Goal: Communication & Community: Connect with others

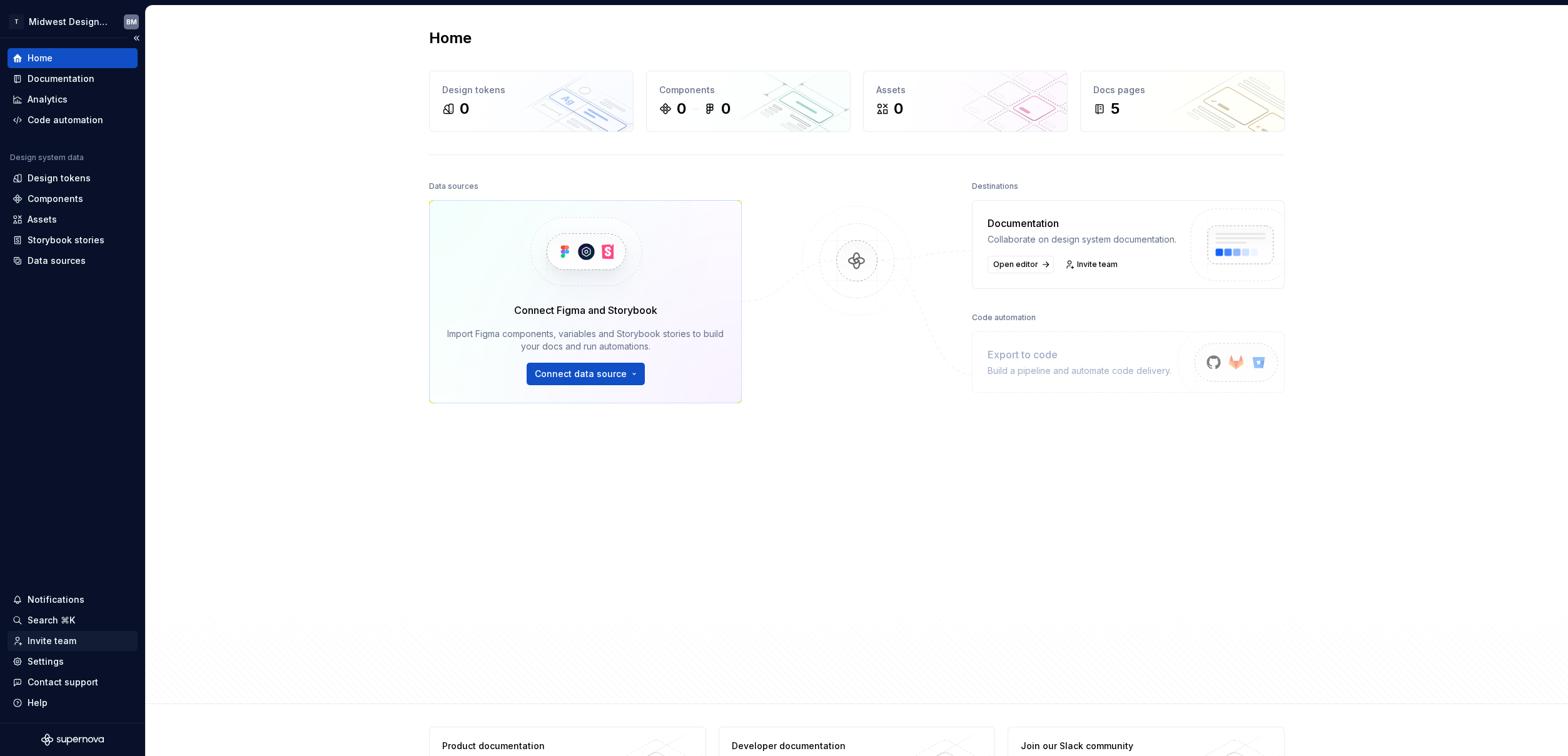
click at [63, 643] on div "Invite team" at bounding box center [52, 640] width 48 height 13
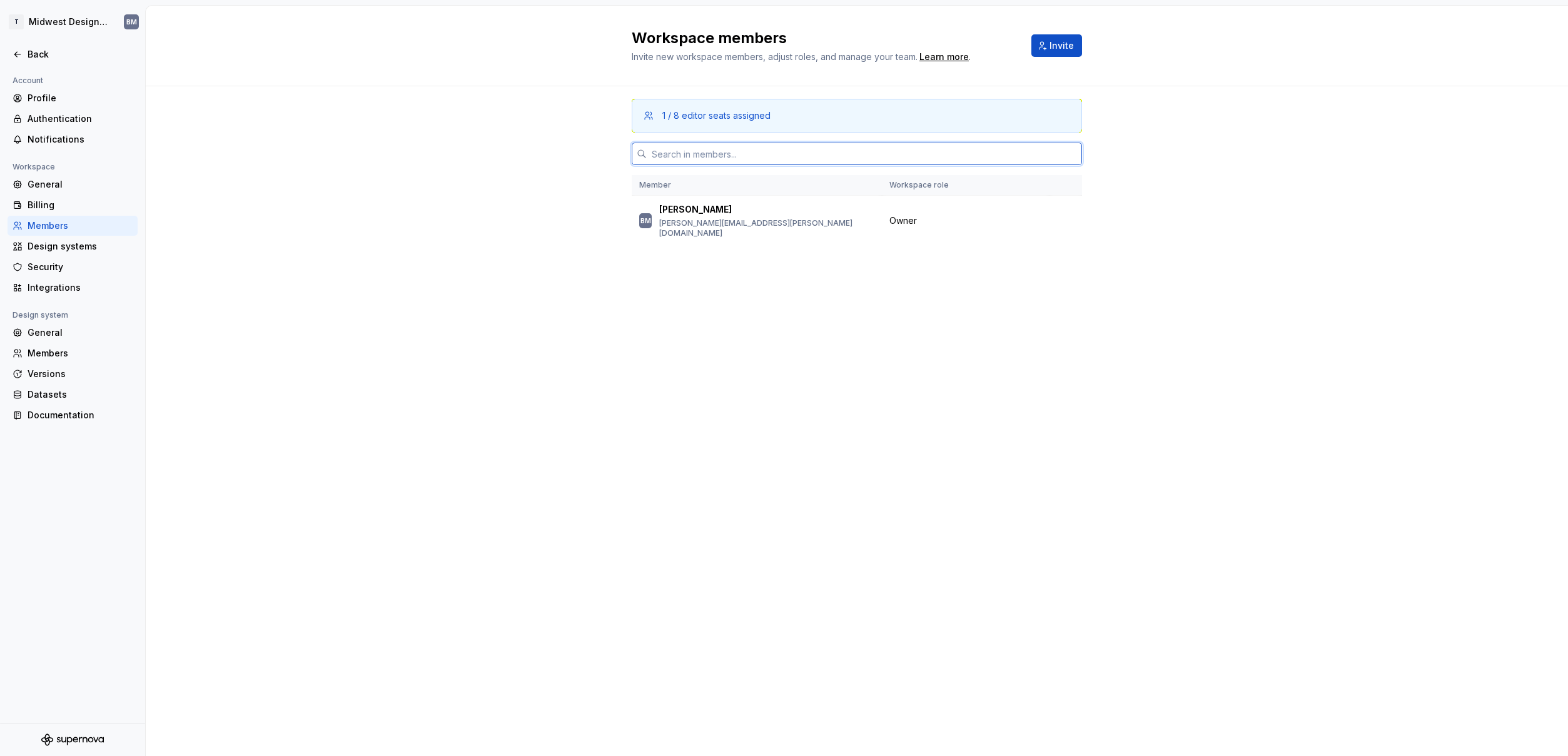
click at [684, 149] on input "text" at bounding box center [863, 154] width 435 height 23
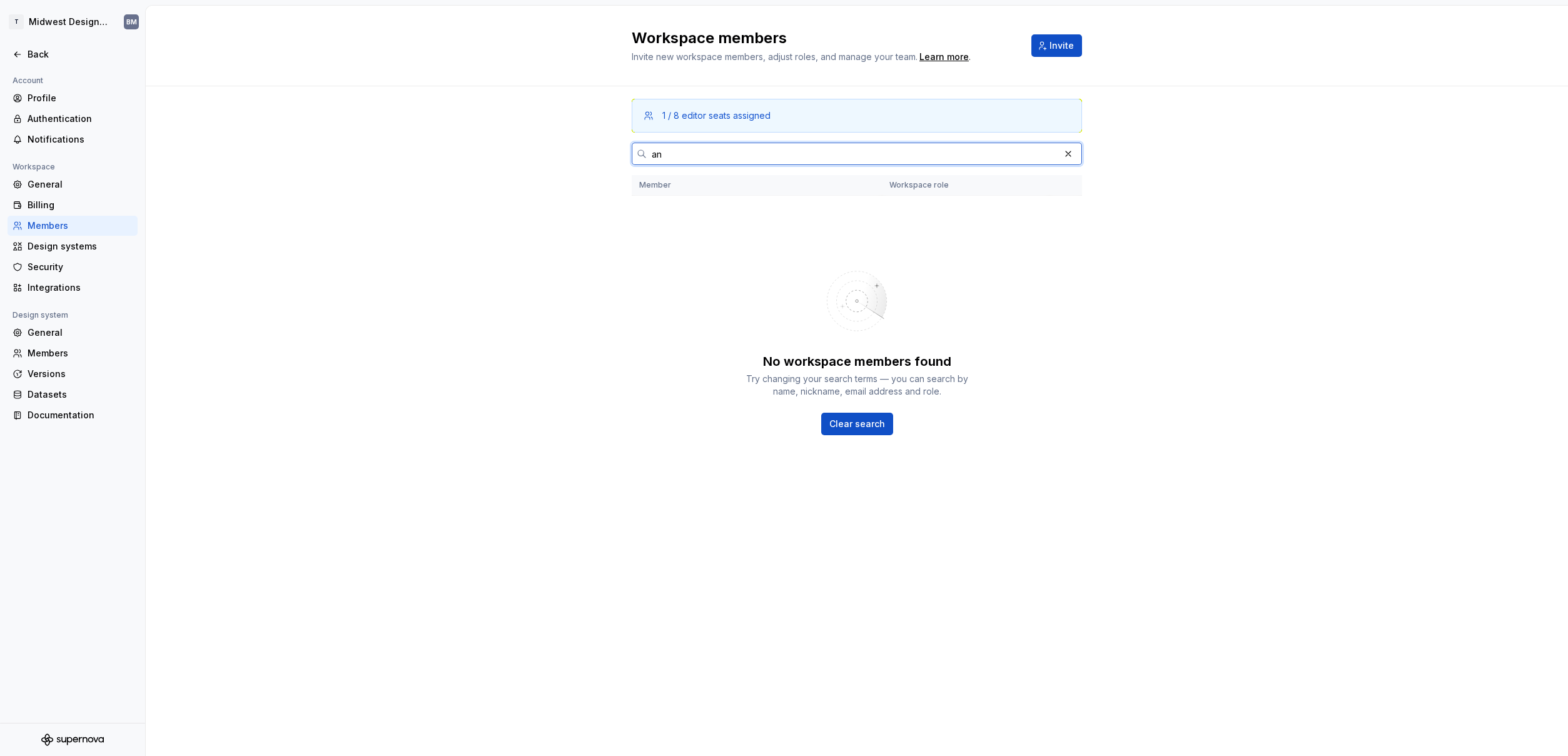
type input "a"
paste input "[EMAIL_ADDRESS][DOMAIN_NAME]"
type input "[PERSON_NAME][EMAIL_ADDRESS][PERSON_NAME][DOMAIN_NAME]"
click at [1038, 42] on button "Invite" at bounding box center [1056, 45] width 51 height 23
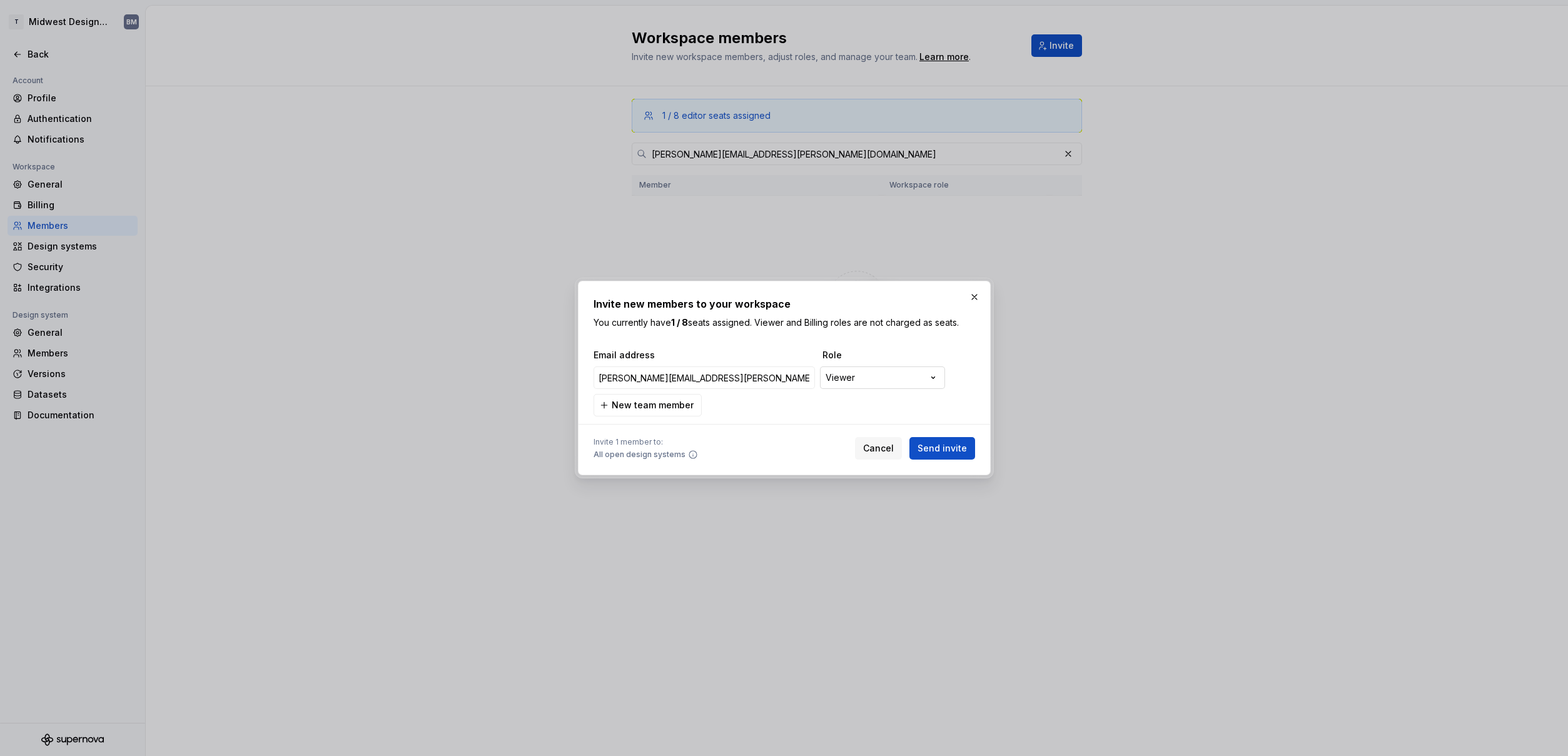
type input "[PERSON_NAME][EMAIL_ADDRESS][PERSON_NAME][DOMAIN_NAME]"
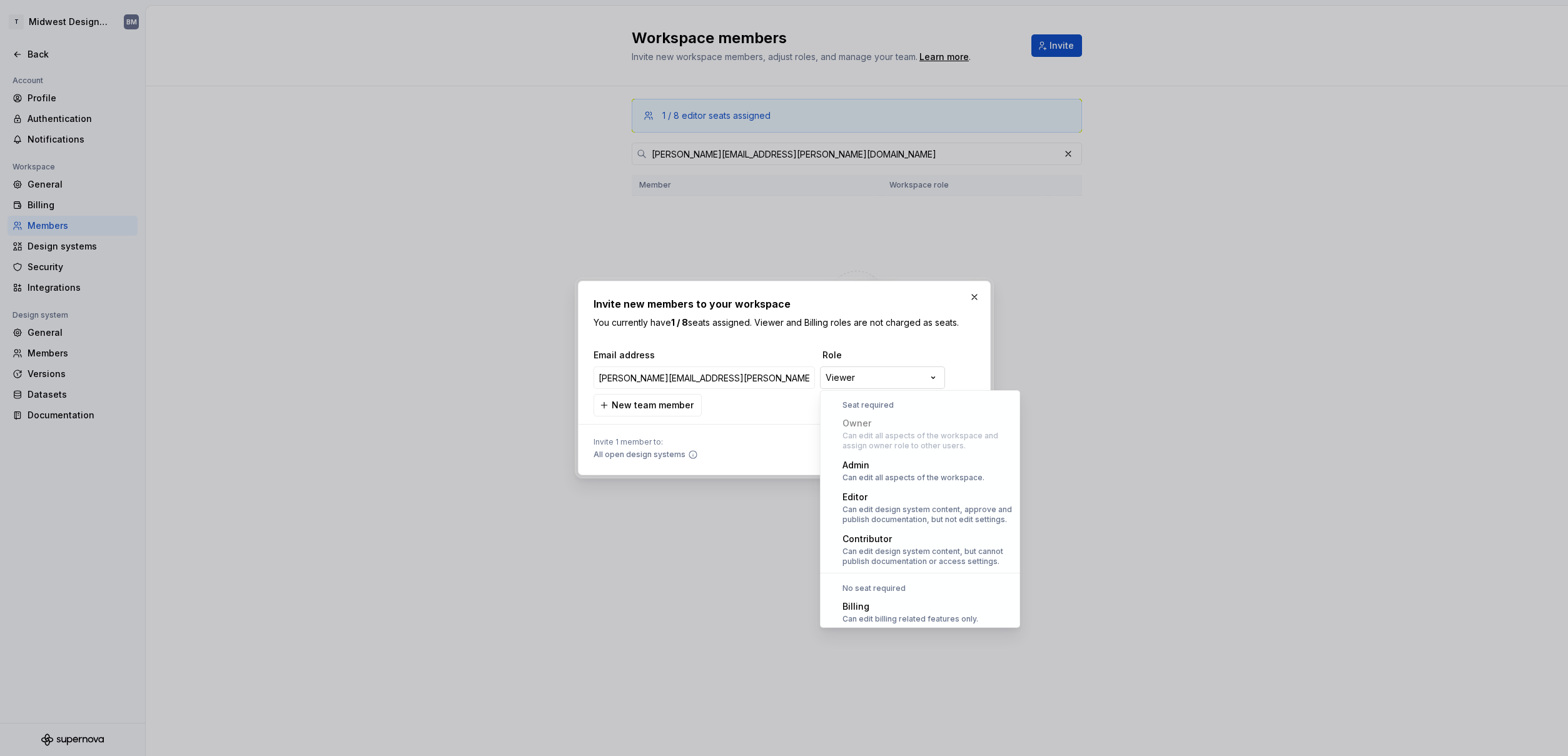
click at [903, 381] on div "**********" at bounding box center [784, 378] width 1568 height 756
select select "*******"
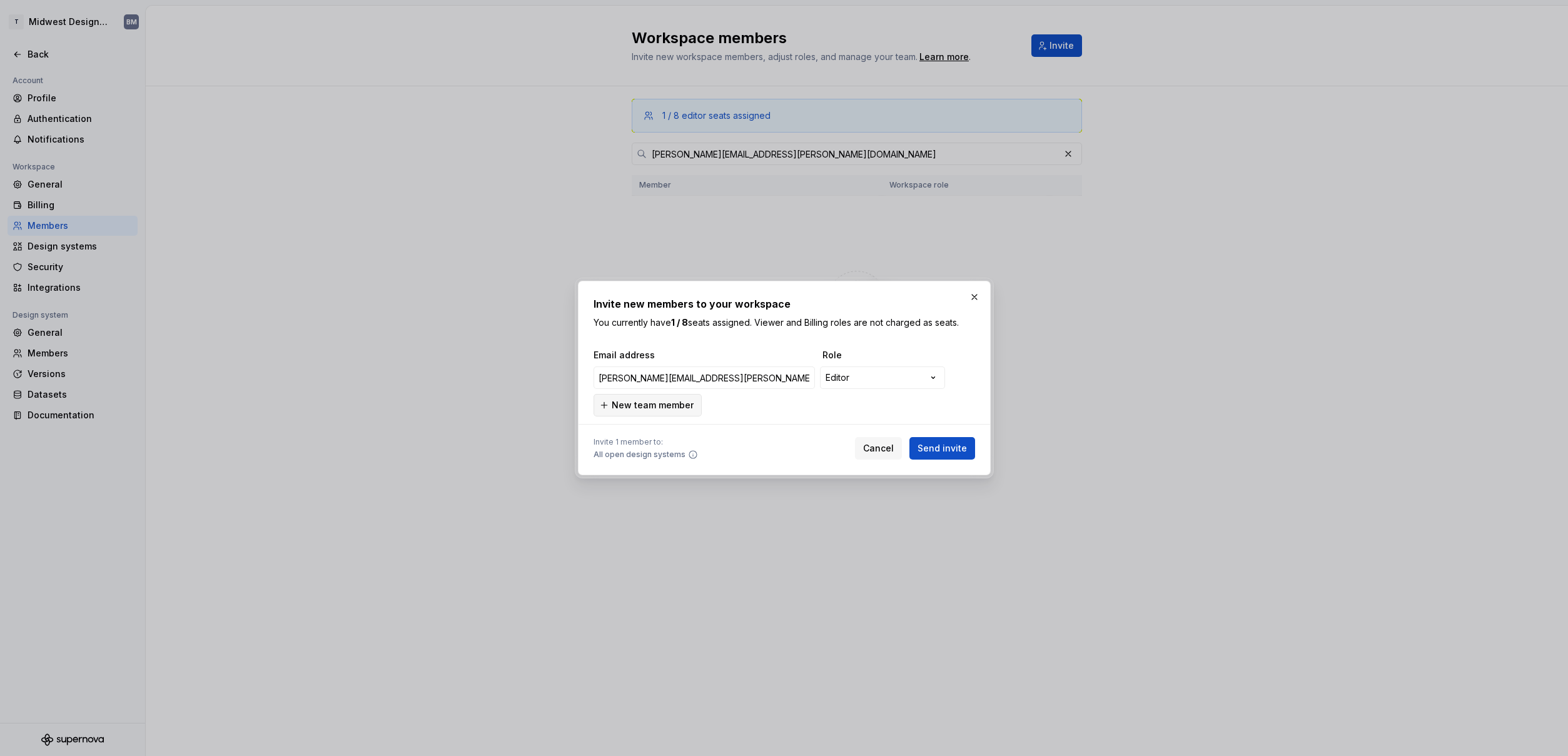
click at [660, 412] on button "New team member" at bounding box center [648, 405] width 109 height 23
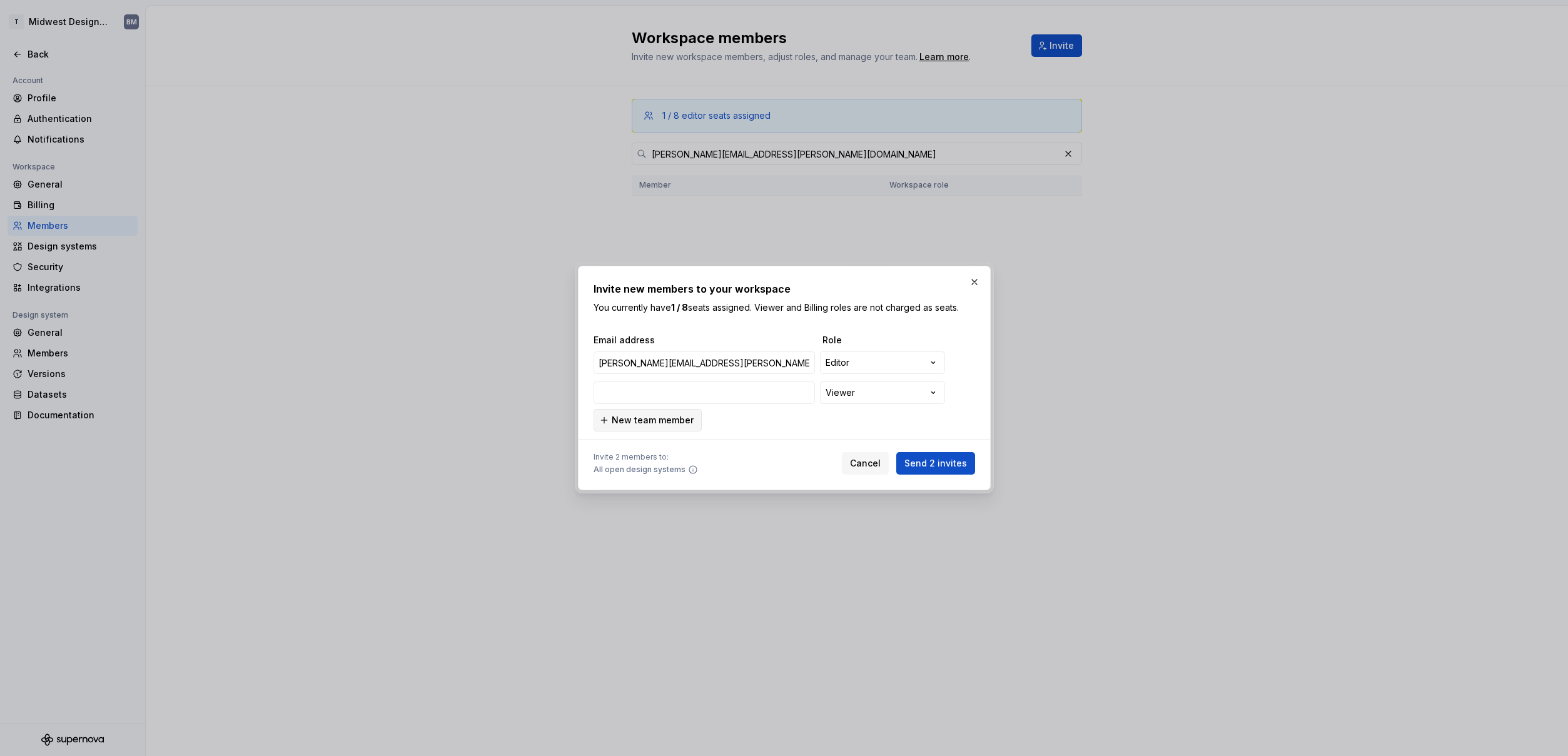
type input "[PERSON_NAME][EMAIL_ADDRESS][PERSON_NAME][DOMAIN_NAME]"
type input "a"
type input "[PERSON_NAME][EMAIL_ADDRESS][PERSON_NAME][DOMAIN_NAME]"
type input "an"
type input "[PERSON_NAME][EMAIL_ADDRESS][PERSON_NAME][DOMAIN_NAME]"
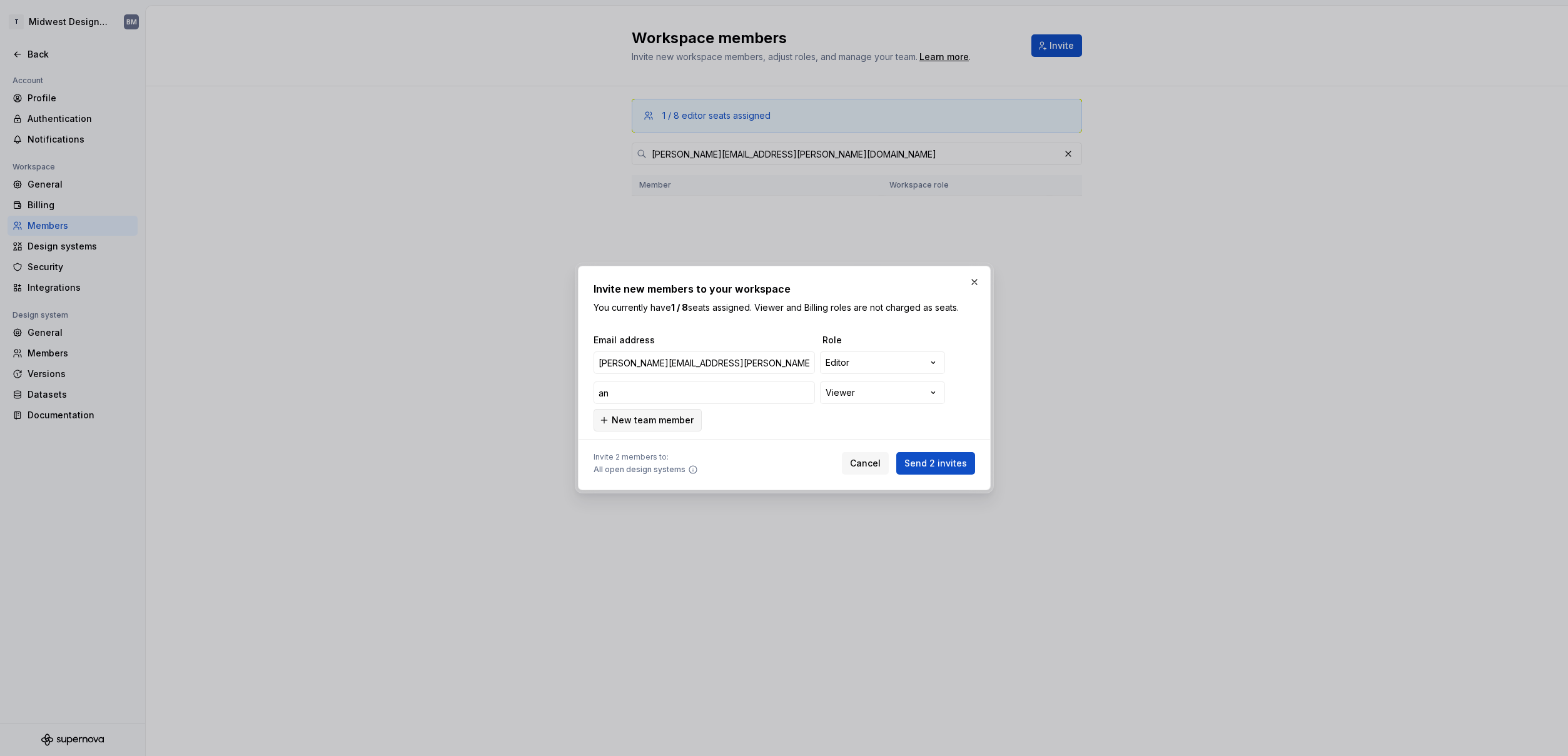
type input "and"
type input "[PERSON_NAME][EMAIL_ADDRESS][PERSON_NAME][DOMAIN_NAME]"
type input "andr"
type input "[PERSON_NAME][EMAIL_ADDRESS][PERSON_NAME][DOMAIN_NAME]"
type input "andre"
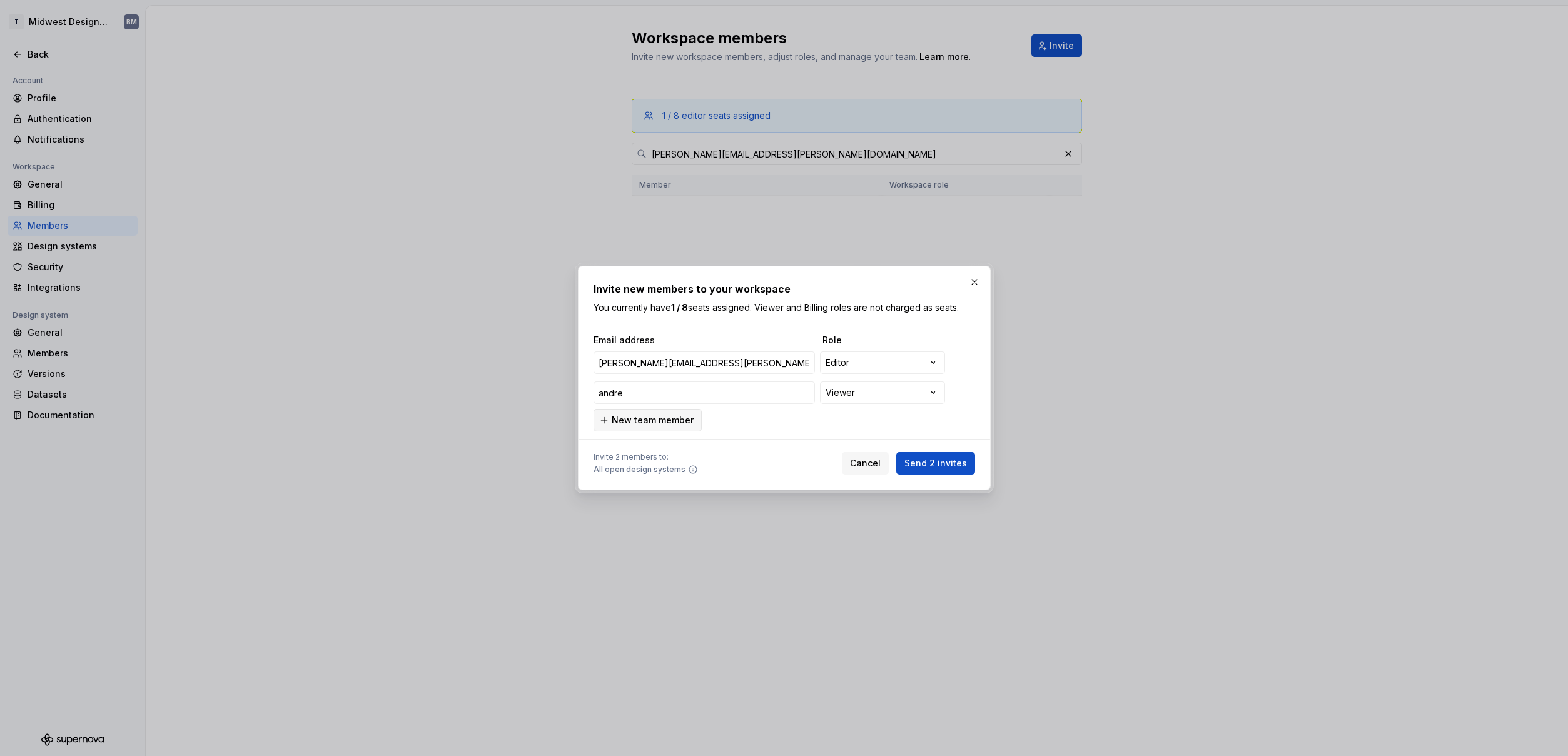
type input "[PERSON_NAME][EMAIL_ADDRESS][PERSON_NAME][DOMAIN_NAME]"
type input "[PERSON_NAME]"
type input "[PERSON_NAME][EMAIL_ADDRESS][PERSON_NAME][DOMAIN_NAME]"
type input "[PERSON_NAME]."
type input "[PERSON_NAME][EMAIL_ADDRESS][PERSON_NAME][DOMAIN_NAME]"
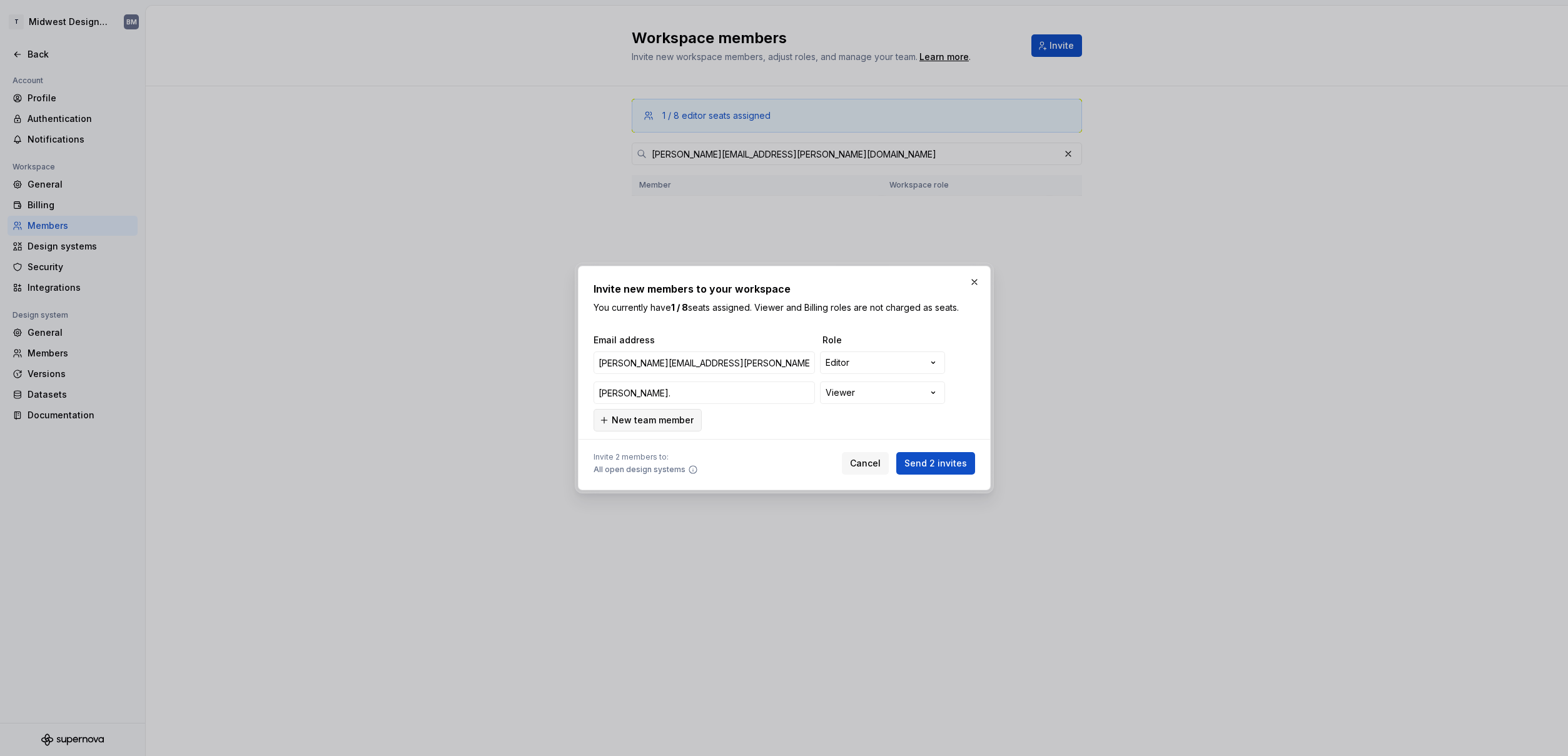
type input "[PERSON_NAME].r"
type input "[PERSON_NAME][EMAIL_ADDRESS][PERSON_NAME][DOMAIN_NAME]"
type input "[PERSON_NAME].[PERSON_NAME]"
type input "[PERSON_NAME][EMAIL_ADDRESS][PERSON_NAME][DOMAIN_NAME]"
type input "[PERSON_NAME][DOMAIN_NAME]"
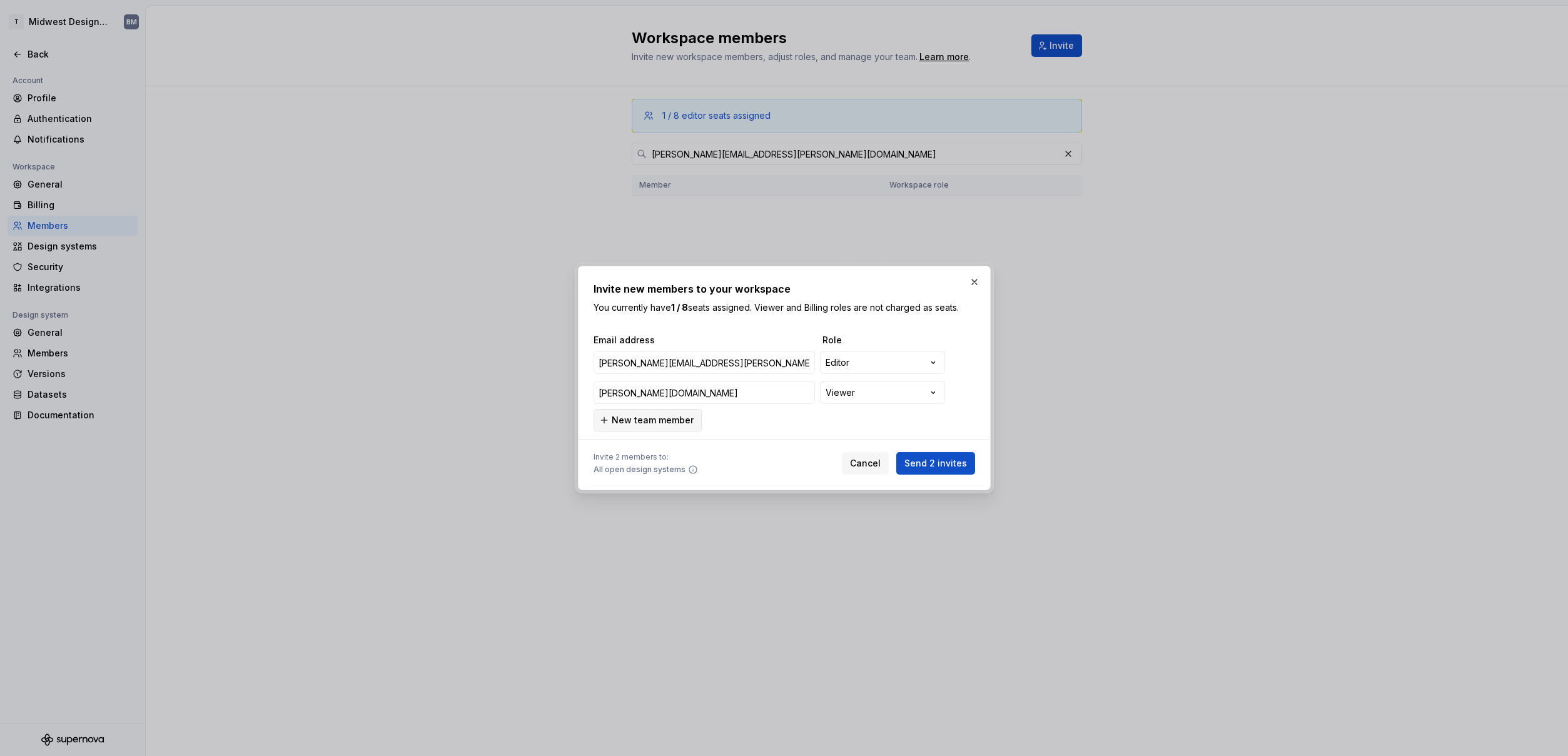
type input "[PERSON_NAME][EMAIL_ADDRESS][PERSON_NAME][DOMAIN_NAME]"
type input "[PERSON_NAME].[PERSON_NAME]"
type input "[PERSON_NAME][EMAIL_ADDRESS][PERSON_NAME][DOMAIN_NAME]"
type input "[PERSON_NAME].[PERSON_NAME]"
type input "[PERSON_NAME][EMAIL_ADDRESS][PERSON_NAME][DOMAIN_NAME]"
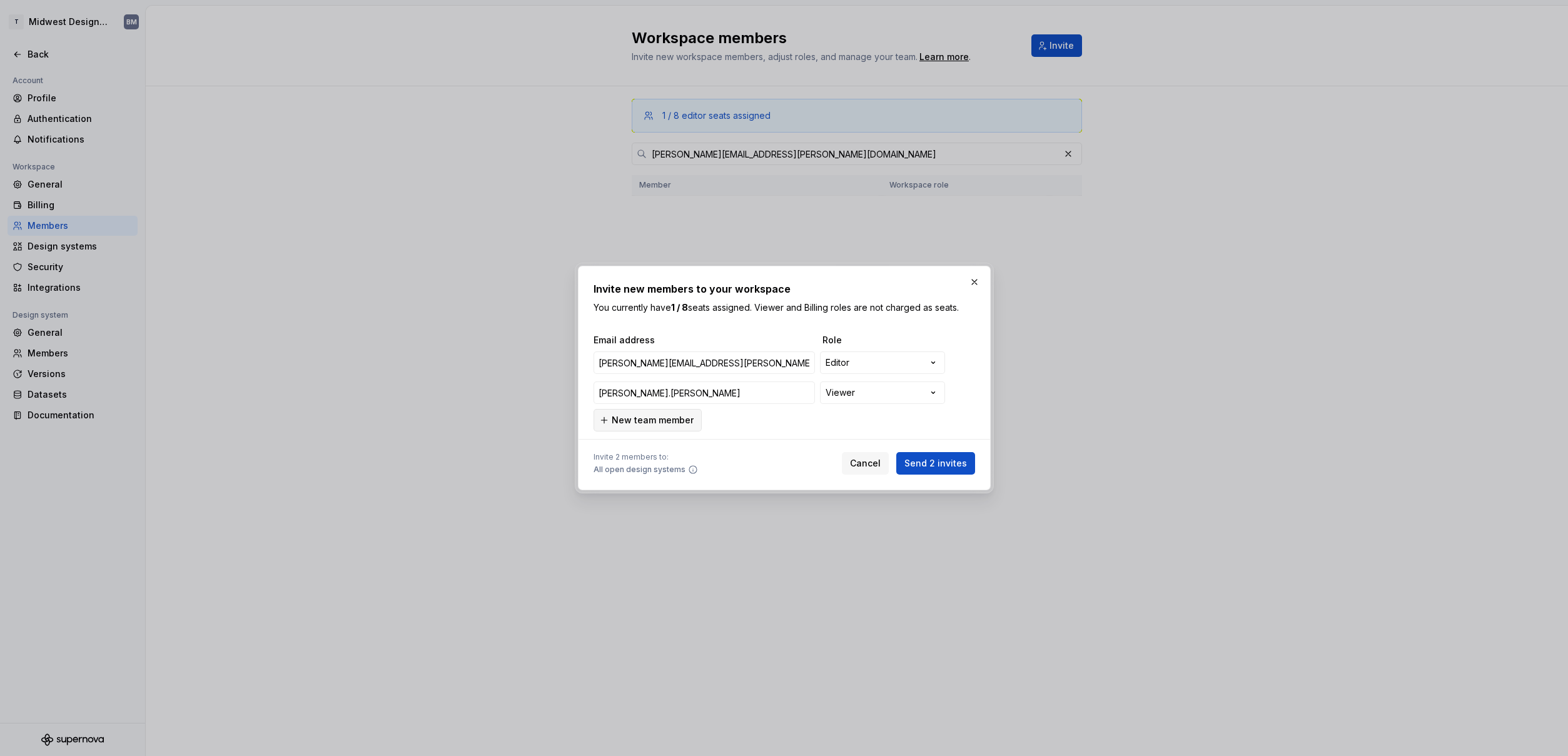
type input "[PERSON_NAME].[PERSON_NAME]"
type input "[PERSON_NAME][EMAIL_ADDRESS][PERSON_NAME][DOMAIN_NAME]"
type input "[PERSON_NAME].[PERSON_NAME]"
type input "[PERSON_NAME][EMAIL_ADDRESS][PERSON_NAME][DOMAIN_NAME]"
type input "[PERSON_NAME].richardso"
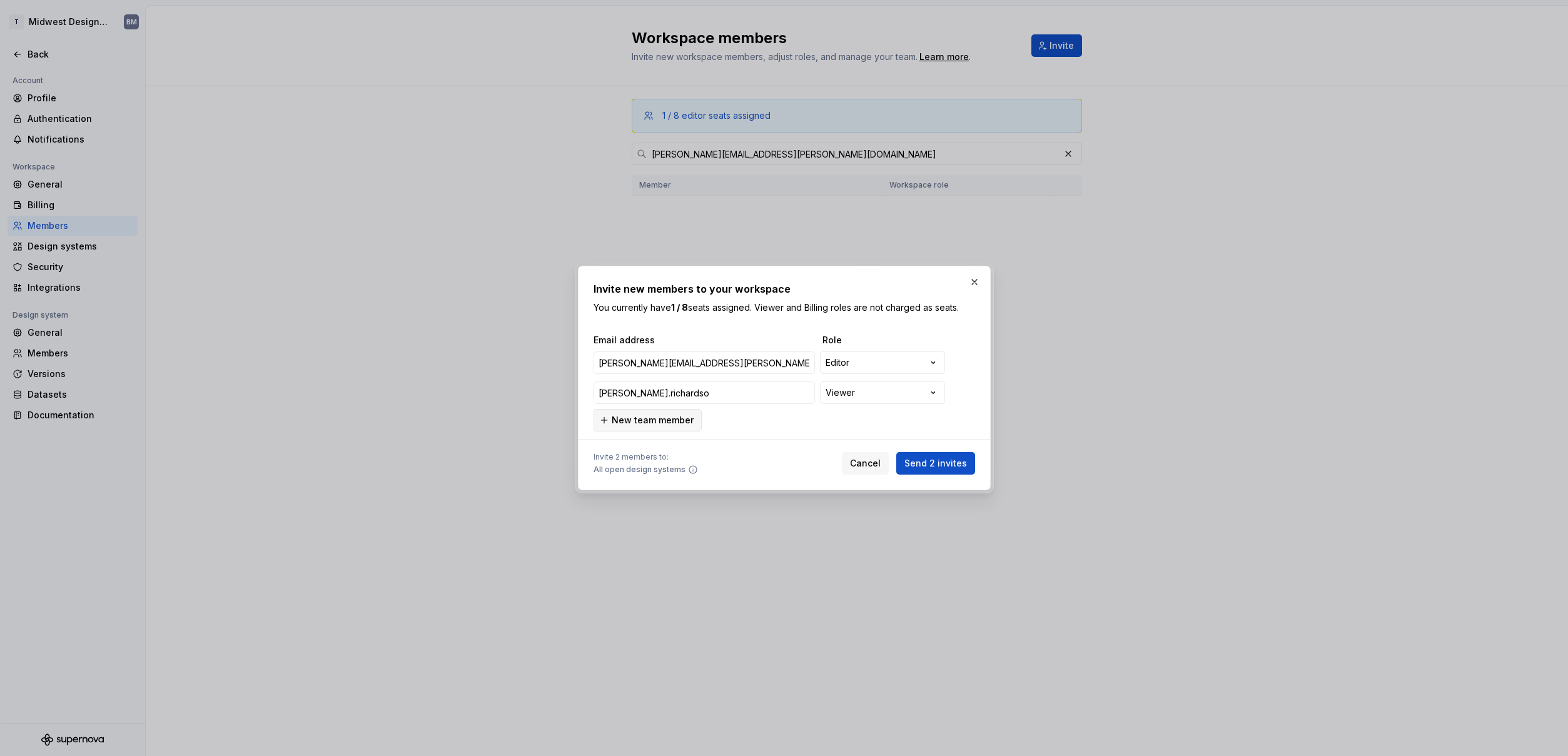
type input "[PERSON_NAME][EMAIL_ADDRESS][PERSON_NAME][DOMAIN_NAME]"
type input "[PERSON_NAME].[PERSON_NAME]"
type input "[PERSON_NAME][EMAIL_ADDRESS][PERSON_NAME][DOMAIN_NAME]"
type input "[PERSON_NAME].[PERSON_NAME]@"
type input "[PERSON_NAME][EMAIL_ADDRESS][PERSON_NAME][DOMAIN_NAME]"
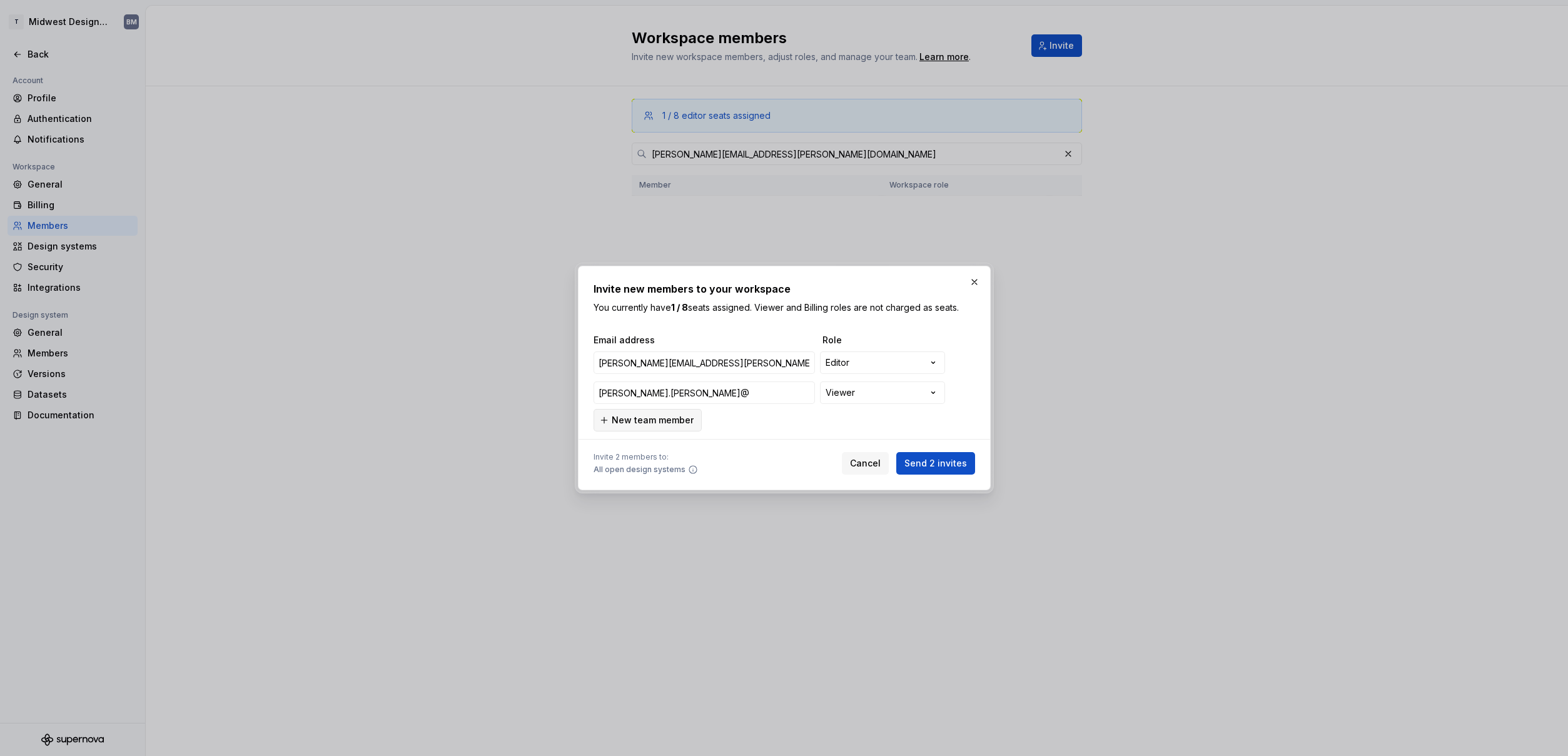
type input "[PERSON_NAME].[PERSON_NAME]@t"
type input "[PERSON_NAME][EMAIL_ADDRESS][PERSON_NAME][DOMAIN_NAME]"
type input "[PERSON_NAME].[PERSON_NAME]@tr"
type input "[PERSON_NAME][EMAIL_ADDRESS][PERSON_NAME][DOMAIN_NAME]"
type input "[PERSON_NAME].[PERSON_NAME]@t"
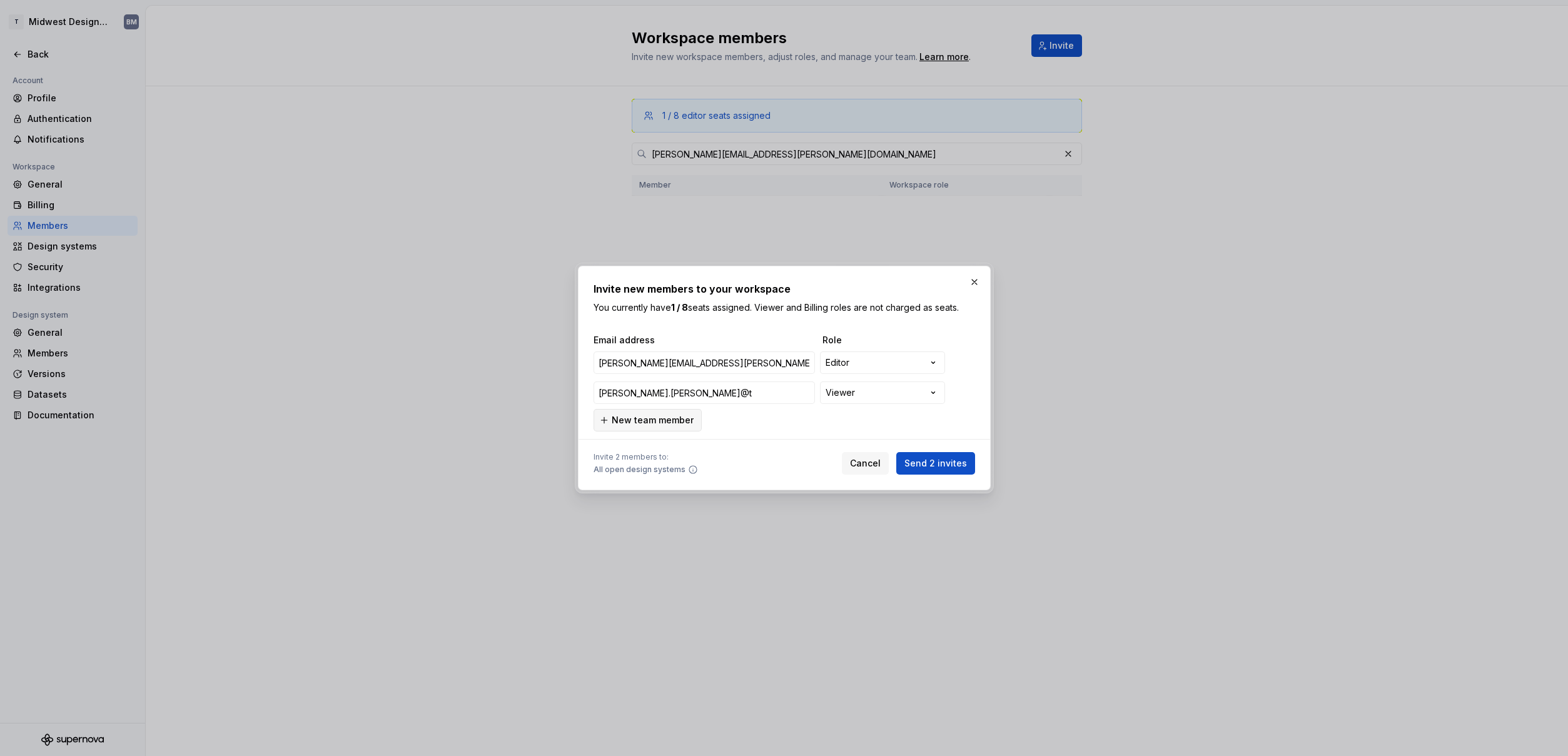
type input "[PERSON_NAME][EMAIL_ADDRESS][PERSON_NAME][DOMAIN_NAME]"
type input "[PERSON_NAME].[PERSON_NAME]@thr"
type input "[PERSON_NAME][EMAIL_ADDRESS][PERSON_NAME][DOMAIN_NAME]"
type input "[PERSON_NAME].[PERSON_NAME]@thri"
type input "[PERSON_NAME][EMAIL_ADDRESS][PERSON_NAME][DOMAIN_NAME]"
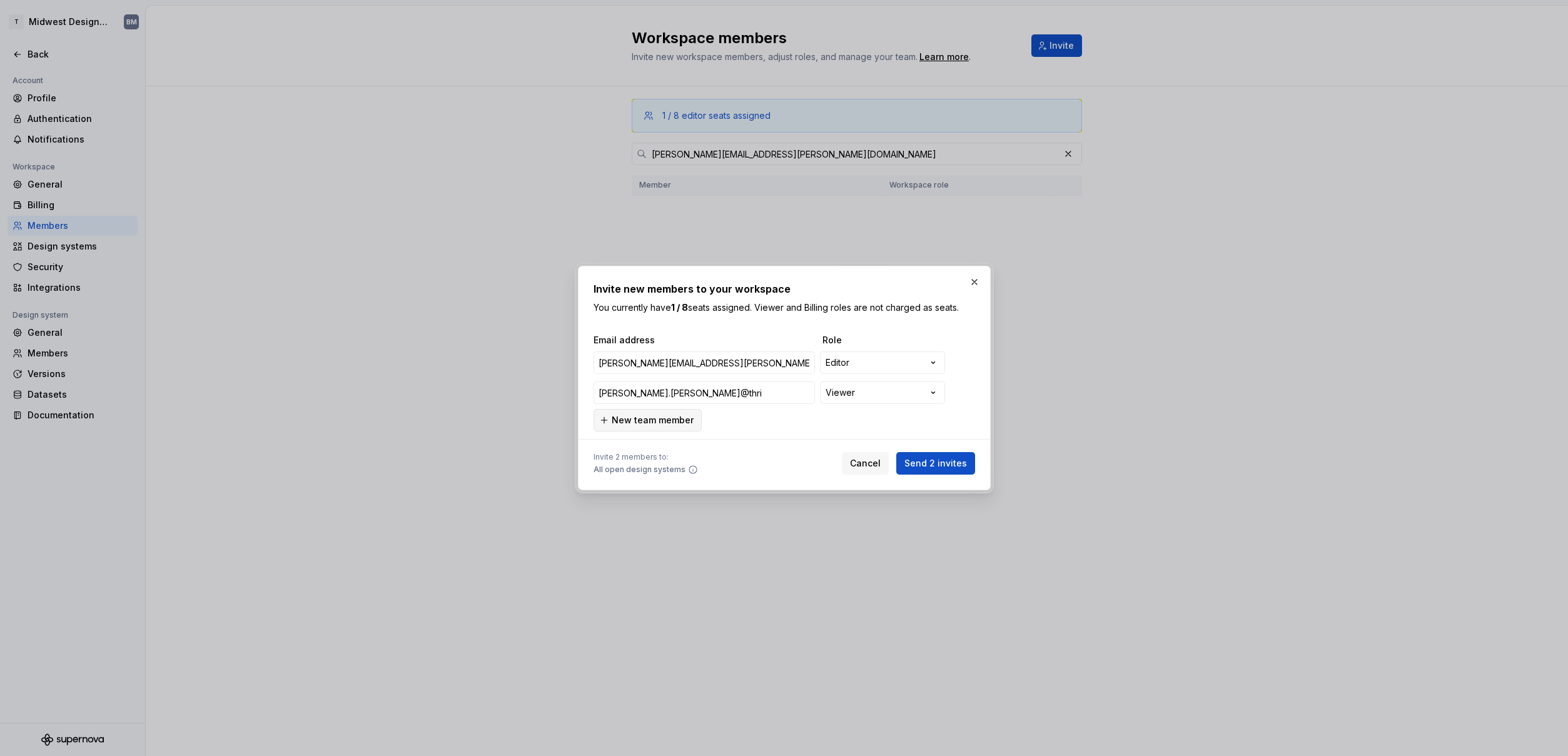
type input "[PERSON_NAME].[PERSON_NAME]@thriv"
type input "[PERSON_NAME][EMAIL_ADDRESS][PERSON_NAME][DOMAIN_NAME]"
type input "[PERSON_NAME].[PERSON_NAME]@thrive"
type input "[PERSON_NAME][EMAIL_ADDRESS][PERSON_NAME][DOMAIN_NAME]"
type input "[PERSON_NAME].[PERSON_NAME]@thriven"
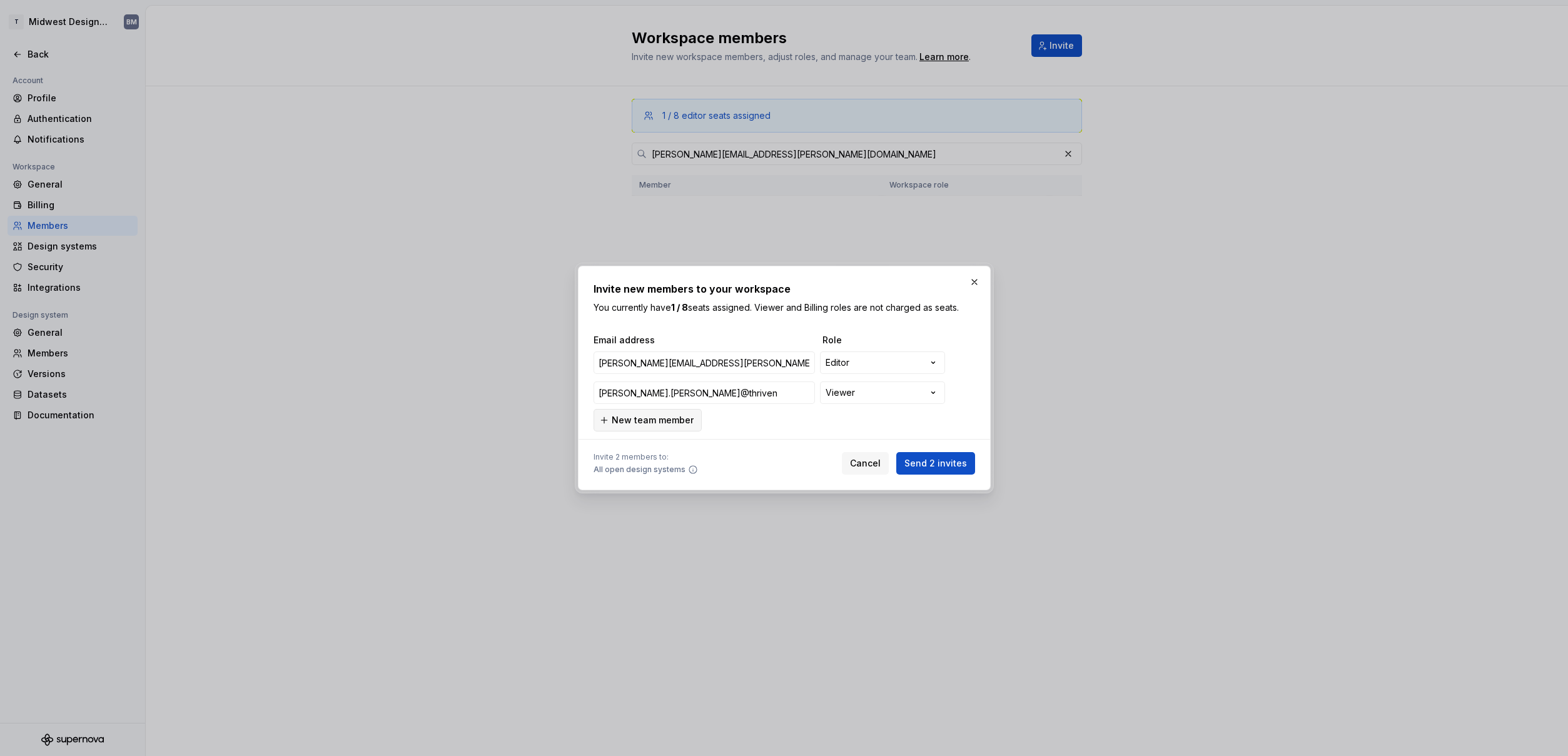
type input "[PERSON_NAME][EMAIL_ADDRESS][PERSON_NAME][DOMAIN_NAME]"
type input "[PERSON_NAME].[PERSON_NAME]@thrivent"
type input "[PERSON_NAME][EMAIL_ADDRESS][PERSON_NAME][DOMAIN_NAME]"
type input "[PERSON_NAME].[PERSON_NAME]@thrivent."
type input "[PERSON_NAME][EMAIL_ADDRESS][PERSON_NAME][DOMAIN_NAME]"
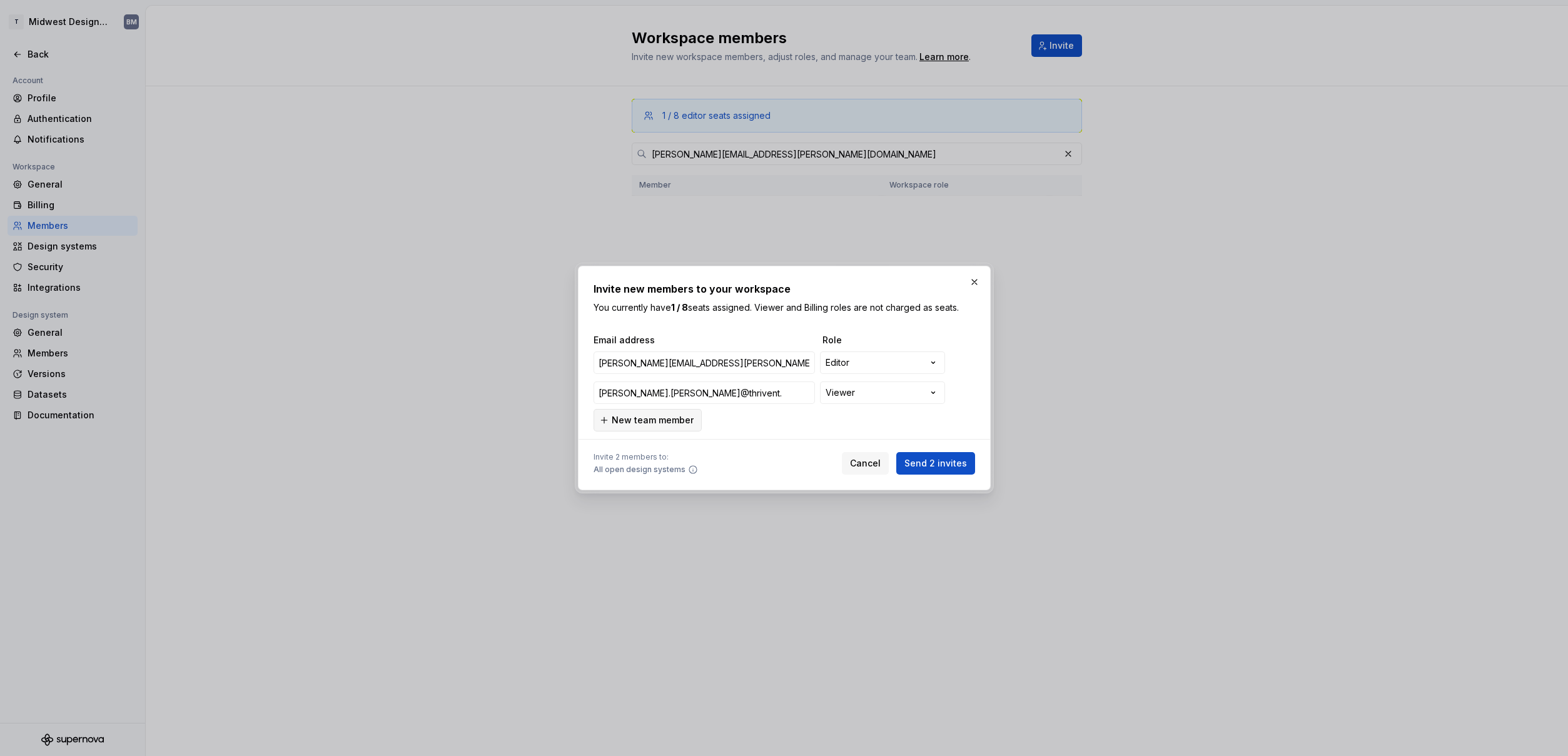
type input "[PERSON_NAME].[PERSON_NAME]@thrivent.c"
type input "[PERSON_NAME][EMAIL_ADDRESS][PERSON_NAME][DOMAIN_NAME]"
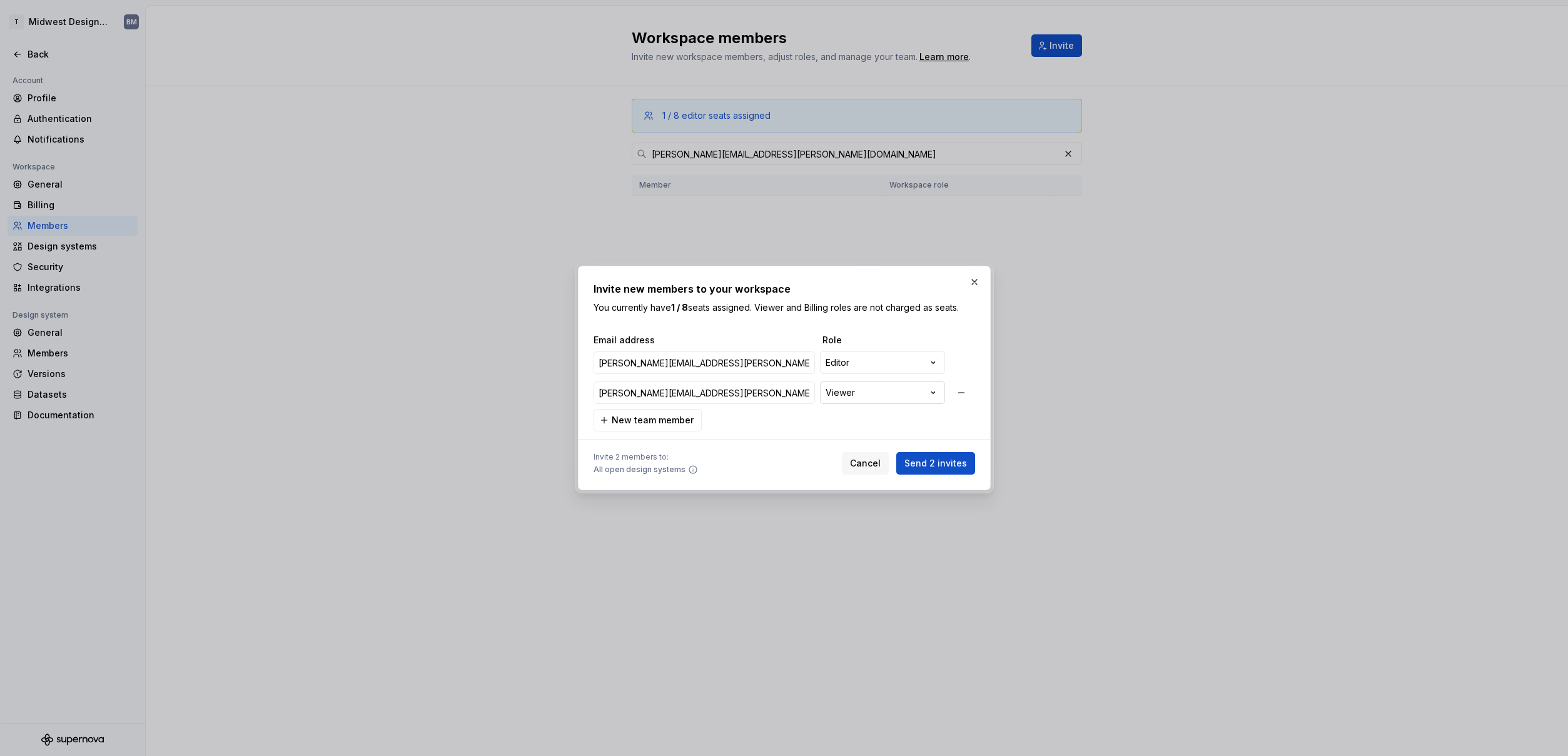
type input "[PERSON_NAME][EMAIL_ADDRESS][PERSON_NAME][DOMAIN_NAME]"
click at [837, 397] on div "**********" at bounding box center [784, 378] width 1568 height 756
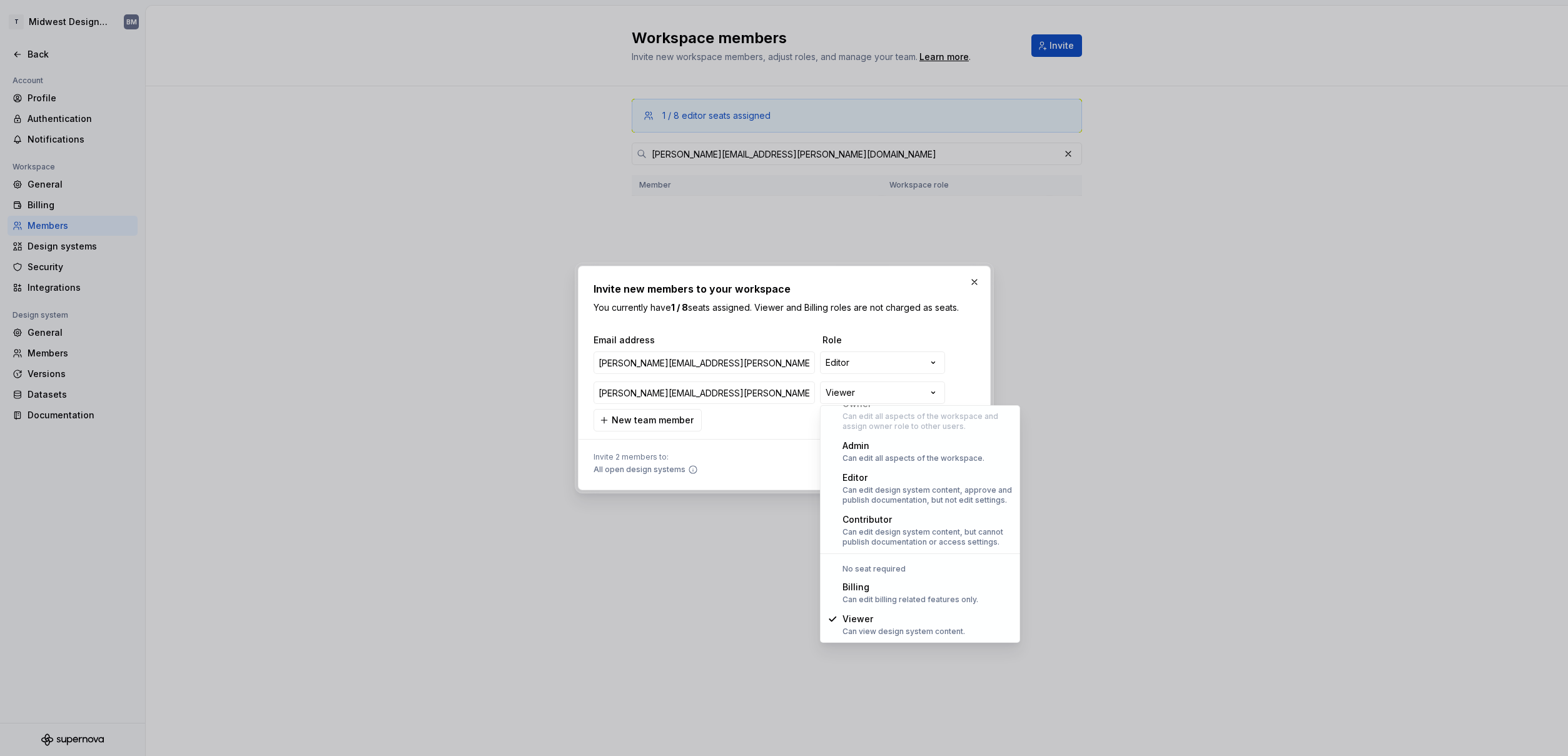
select select "*******"
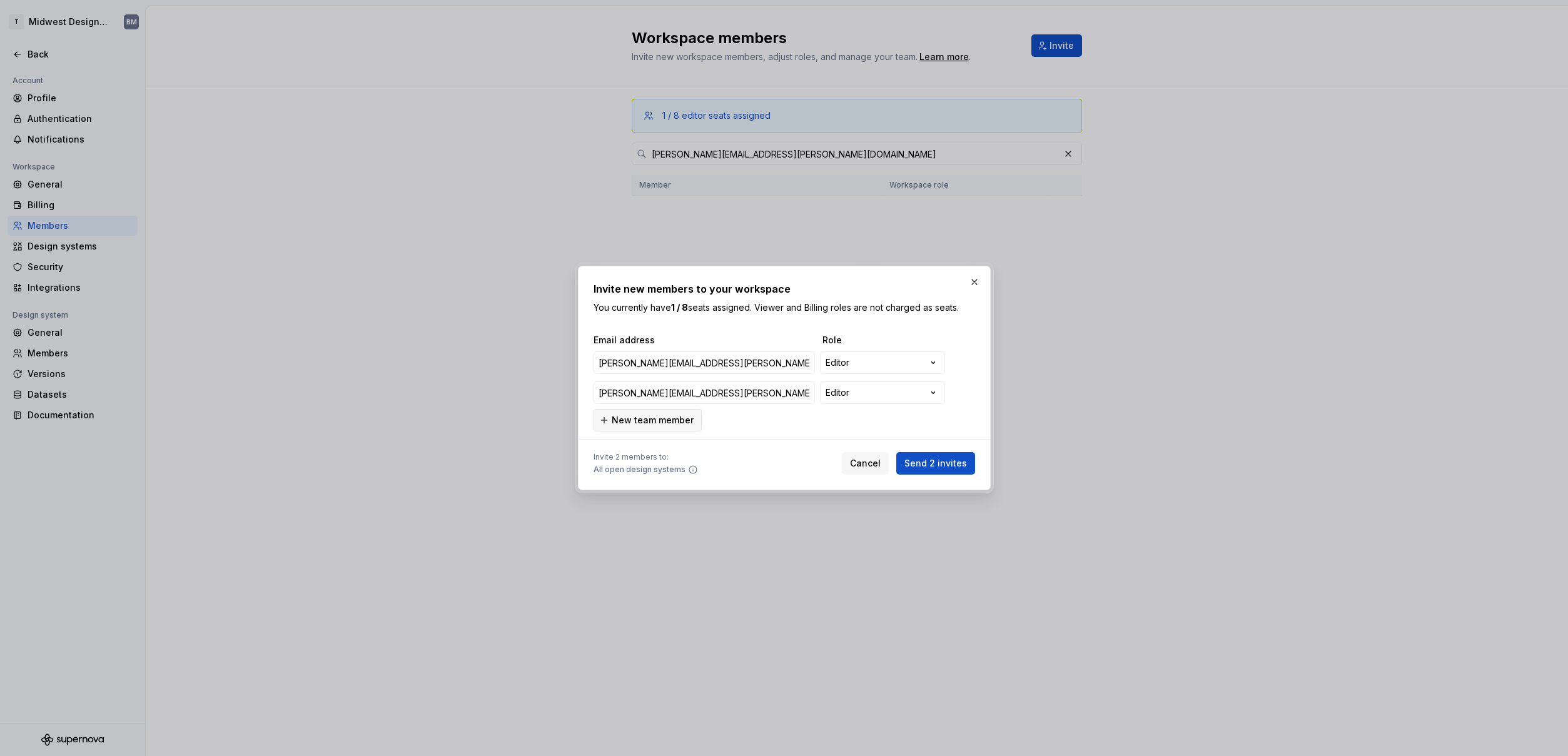
click at [641, 425] on span "New team member" at bounding box center [653, 420] width 82 height 13
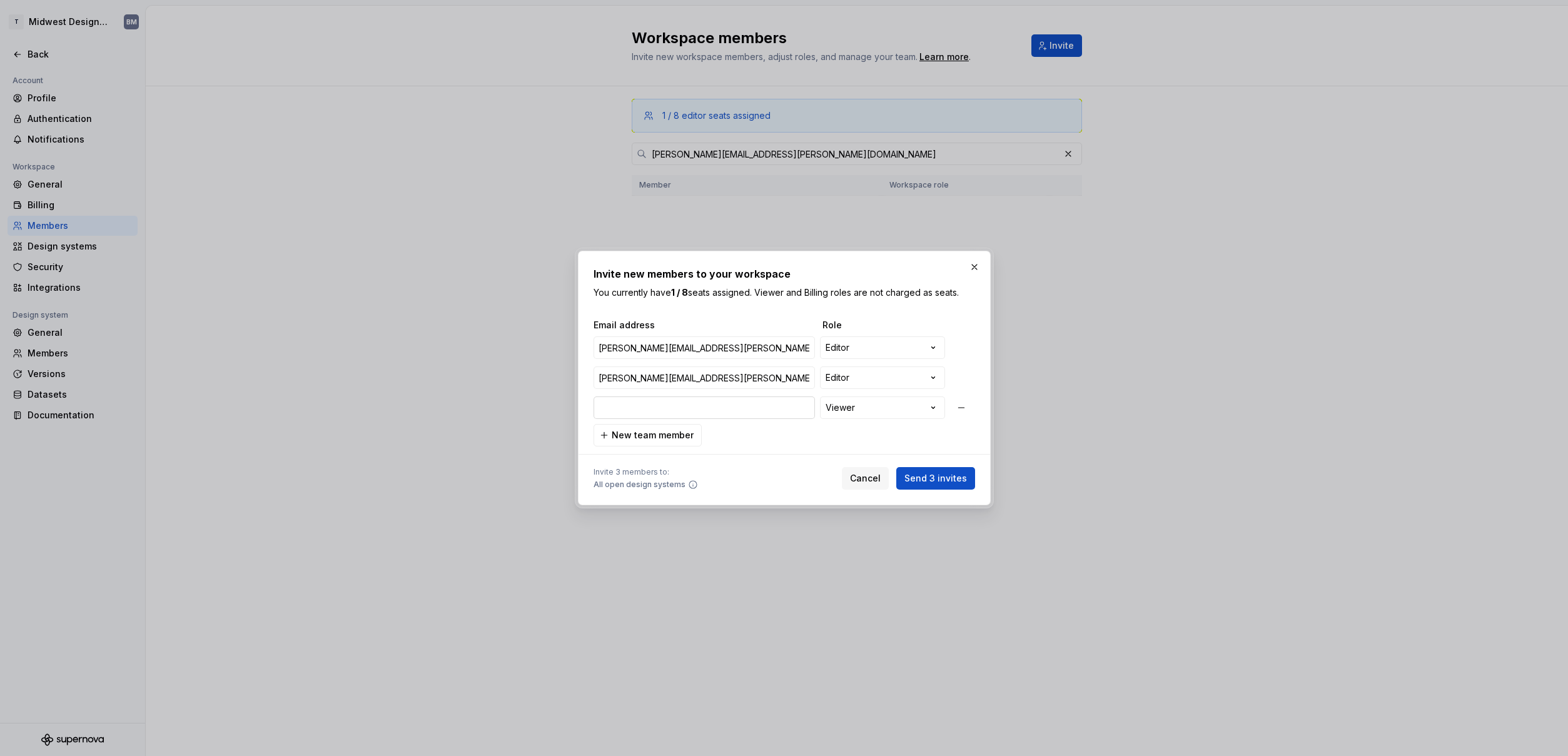
type input "[PERSON_NAME][EMAIL_ADDRESS][PERSON_NAME][DOMAIN_NAME]"
type input "s"
type input "[PERSON_NAME][EMAIL_ADDRESS][PERSON_NAME][DOMAIN_NAME]"
type input "su"
type input "[PERSON_NAME][EMAIL_ADDRESS][PERSON_NAME][DOMAIN_NAME]"
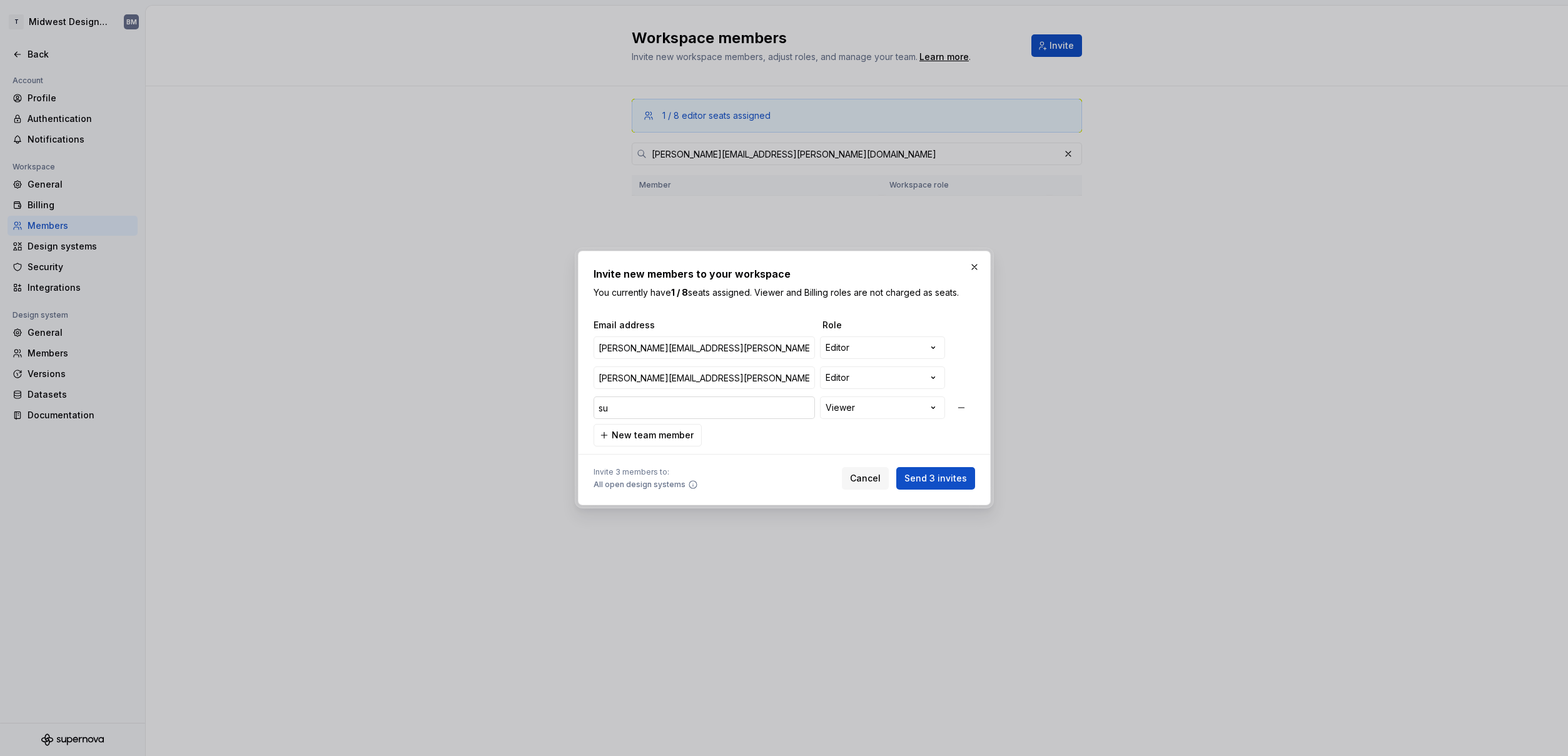
type input "sus"
type input "[PERSON_NAME][EMAIL_ADDRESS][PERSON_NAME][DOMAIN_NAME]"
type input "susa"
type input "[PERSON_NAME][EMAIL_ADDRESS][PERSON_NAME][DOMAIN_NAME]"
type input "[PERSON_NAME]"
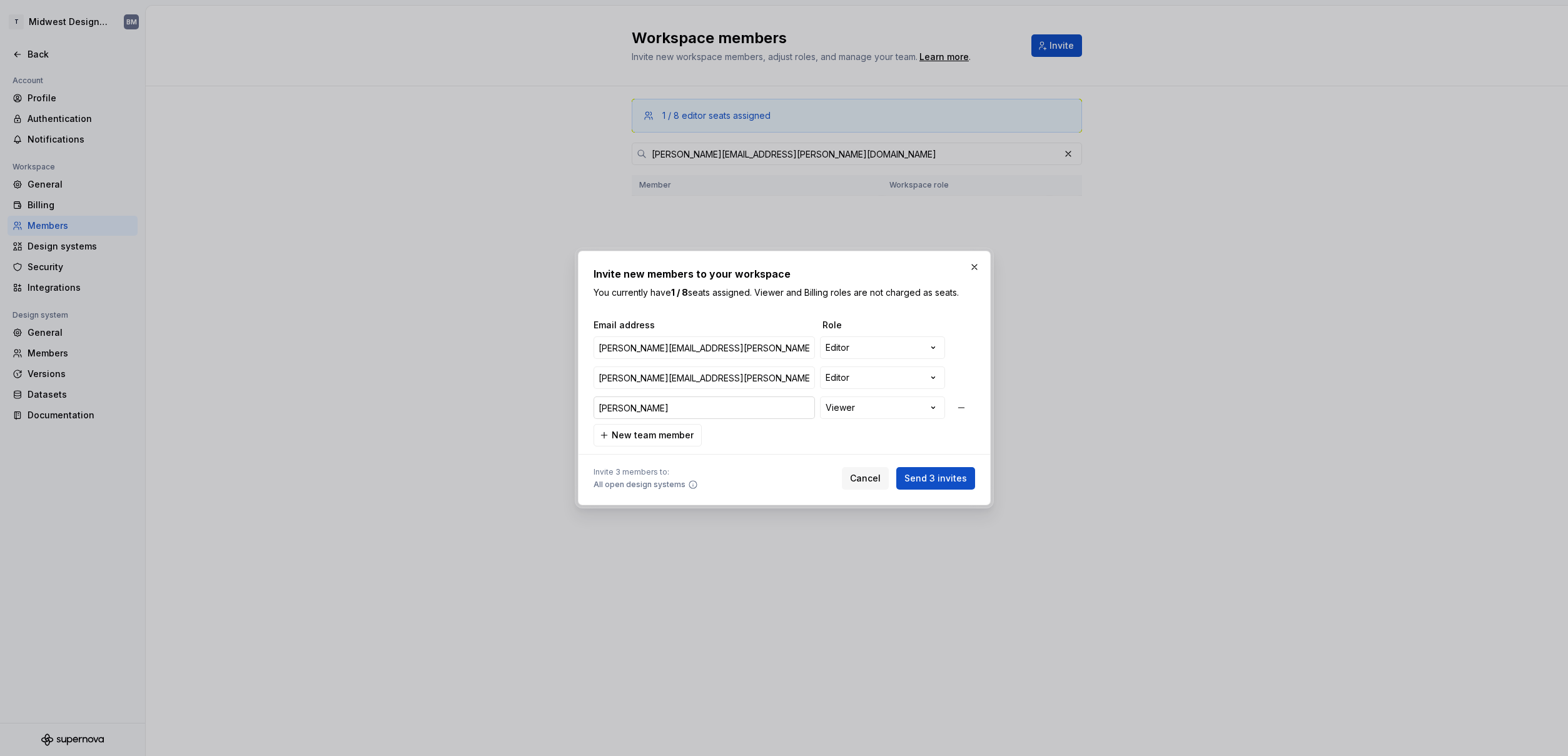
type input "[PERSON_NAME][EMAIL_ADDRESS][PERSON_NAME][DOMAIN_NAME]"
type input "[PERSON_NAME]"
type input "[PERSON_NAME][EMAIL_ADDRESS][PERSON_NAME][DOMAIN_NAME]"
type input "[PERSON_NAME]"
type input "[PERSON_NAME][EMAIL_ADDRESS][PERSON_NAME][DOMAIN_NAME]"
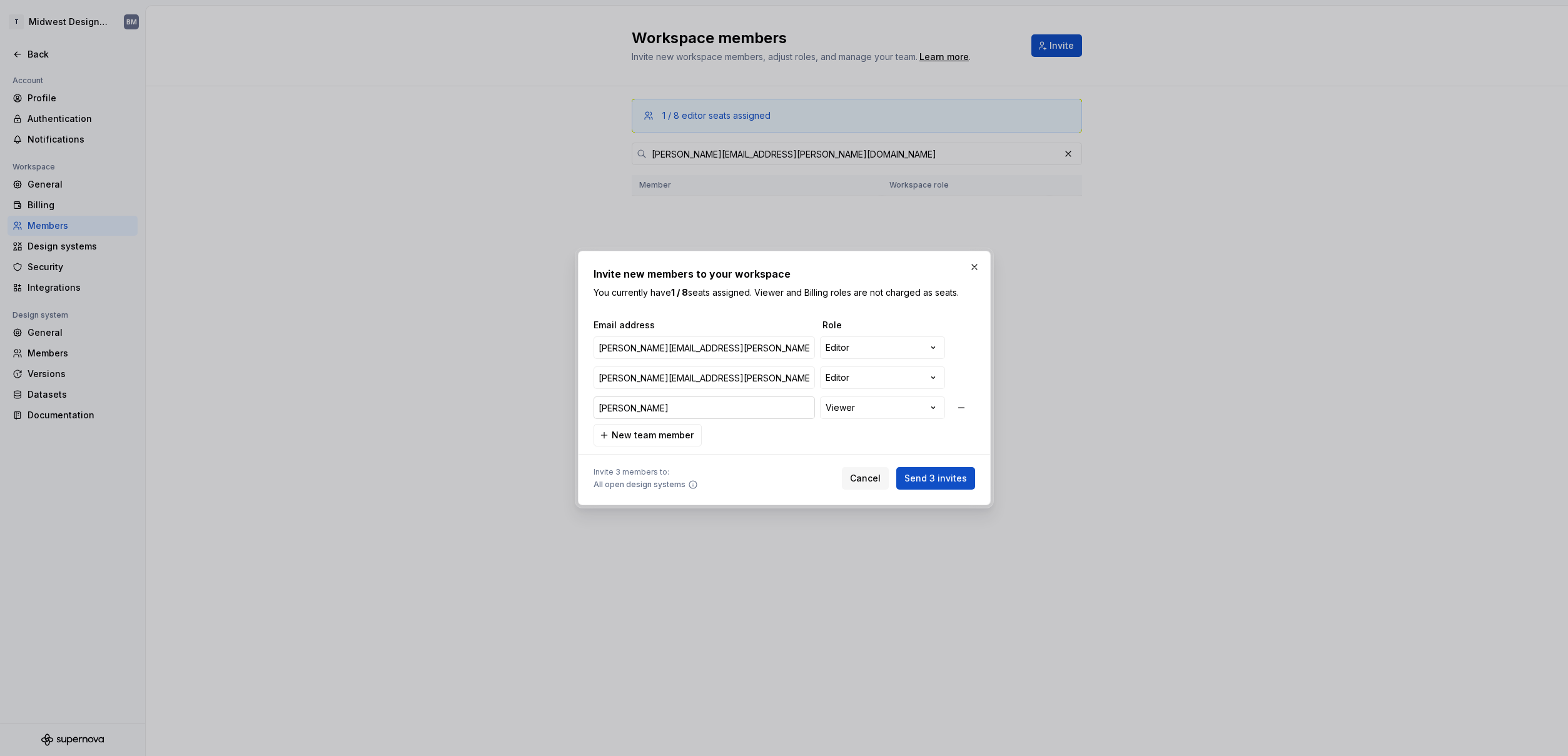
type input "[PERSON_NAME]."
type input "[PERSON_NAME][EMAIL_ADDRESS][PERSON_NAME][DOMAIN_NAME]"
type input "[PERSON_NAME].b"
type input "[PERSON_NAME][EMAIL_ADDRESS][PERSON_NAME][DOMAIN_NAME]"
type input "[DOMAIN_NAME]"
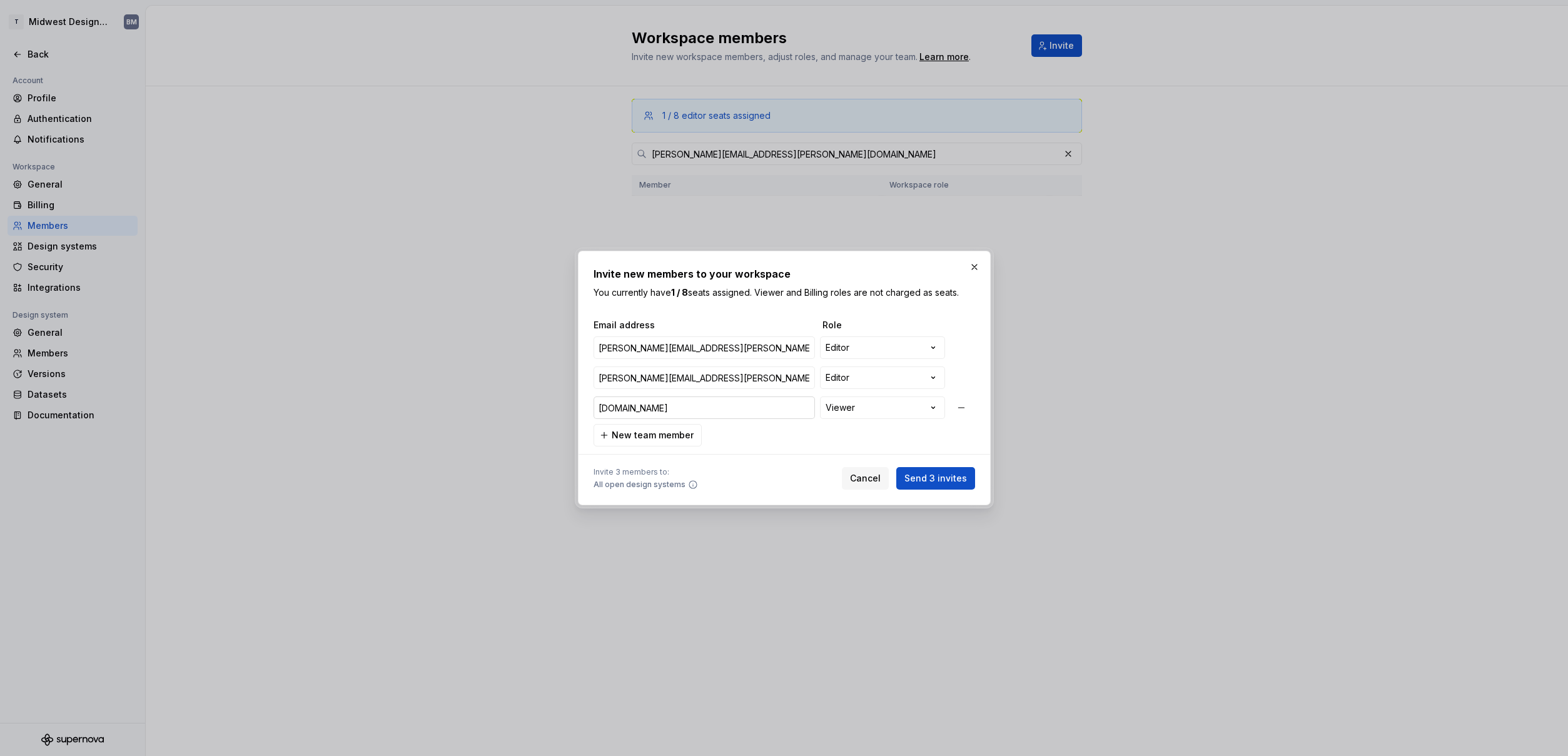
type input "[PERSON_NAME][EMAIL_ADDRESS][PERSON_NAME][DOMAIN_NAME]"
type input "[PERSON_NAME].bac"
type input "[PERSON_NAME][EMAIL_ADDRESS][PERSON_NAME][DOMAIN_NAME]"
type input "[PERSON_NAME].back"
type input "[PERSON_NAME][EMAIL_ADDRESS][PERSON_NAME][DOMAIN_NAME]"
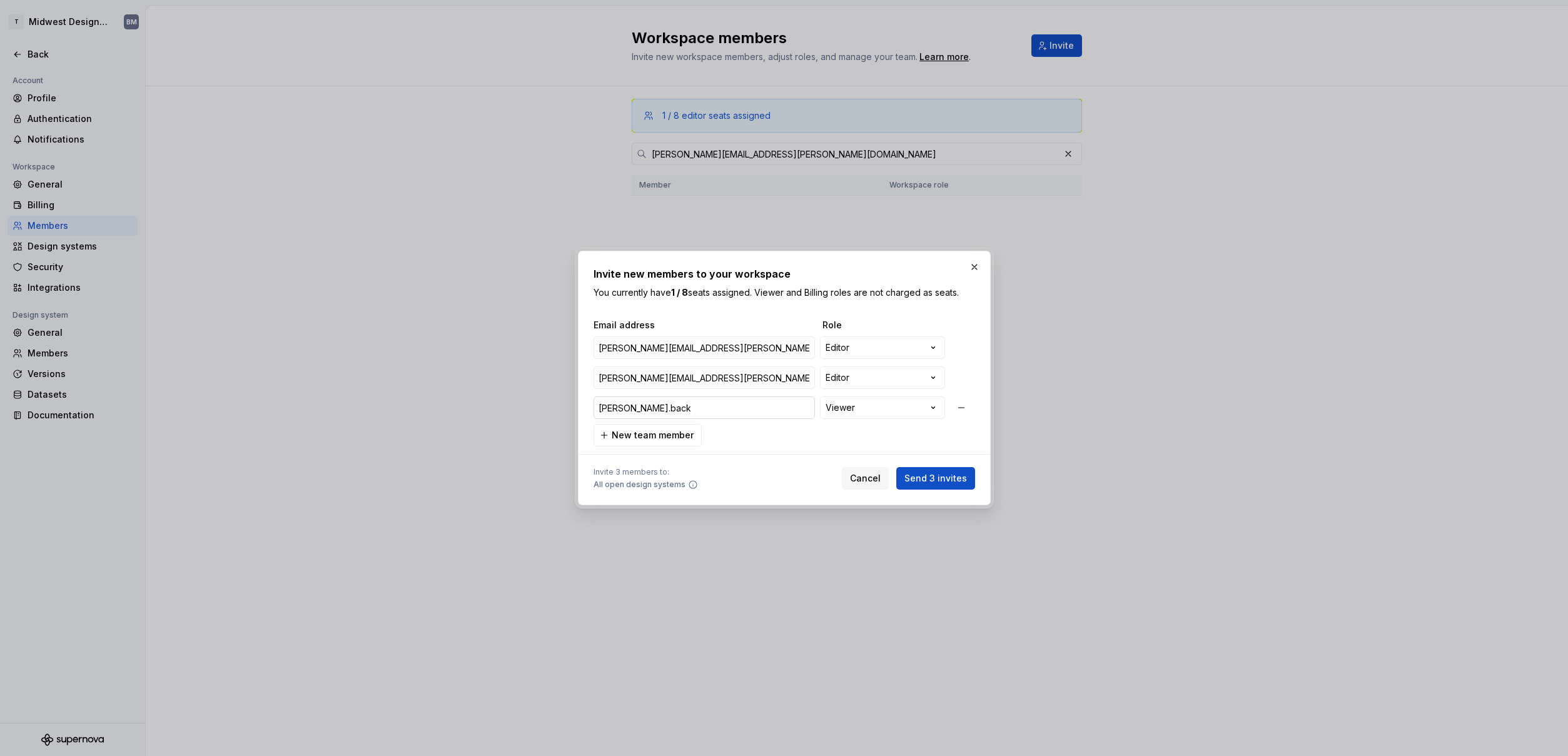
type input "[PERSON_NAME].back@"
type input "[PERSON_NAME][EMAIL_ADDRESS][PERSON_NAME][DOMAIN_NAME]"
type input "[PERSON_NAME]"
type input "[PERSON_NAME][EMAIL_ADDRESS][PERSON_NAME][DOMAIN_NAME]"
type input "[PERSON_NAME]"
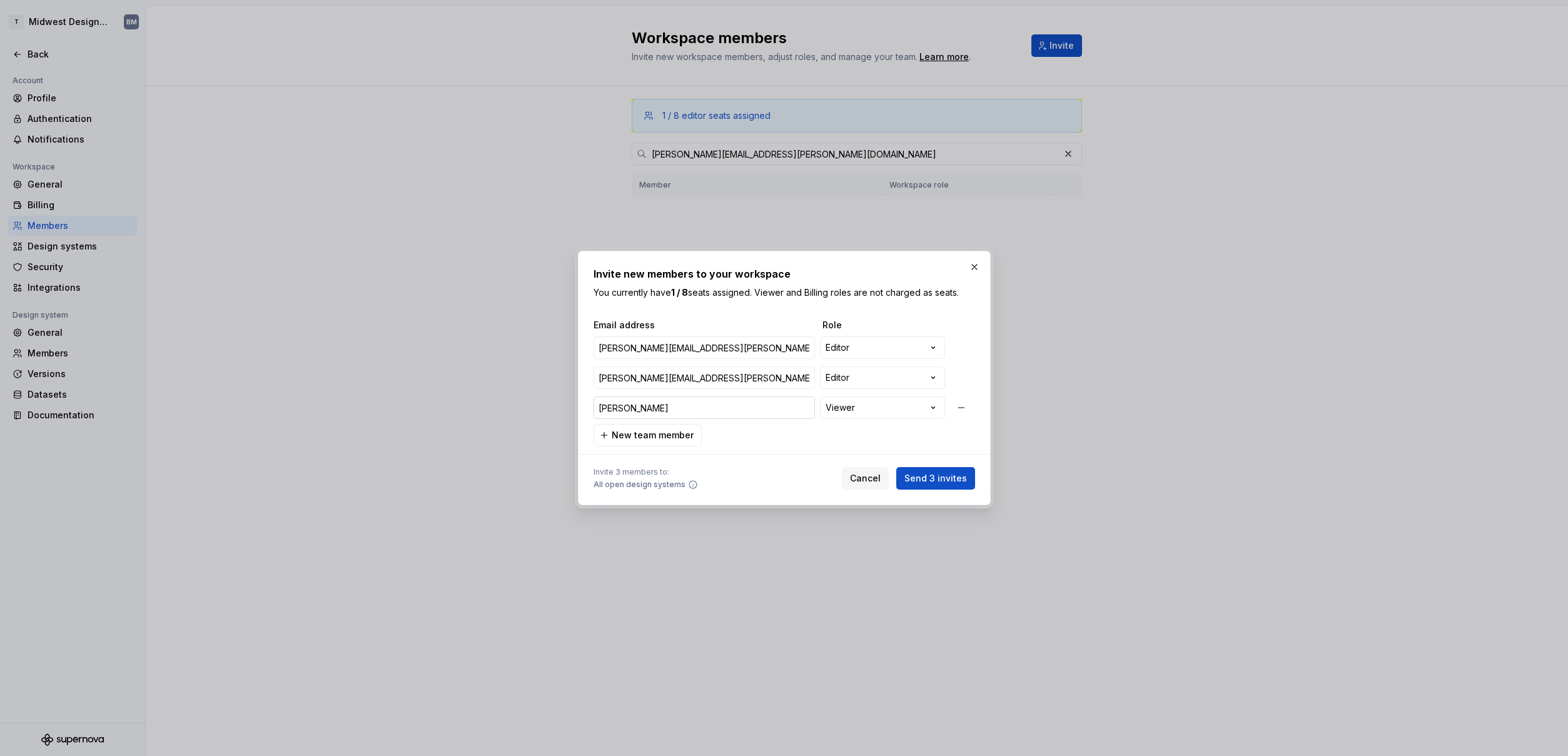
type input "[PERSON_NAME][EMAIL_ADDRESS][PERSON_NAME][DOMAIN_NAME]"
type input "[PERSON_NAME]"
type input "[PERSON_NAME][EMAIL_ADDRESS][PERSON_NAME][DOMAIN_NAME]"
type input "[PERSON_NAME]"
type input "[PERSON_NAME][EMAIL_ADDRESS][PERSON_NAME][DOMAIN_NAME]"
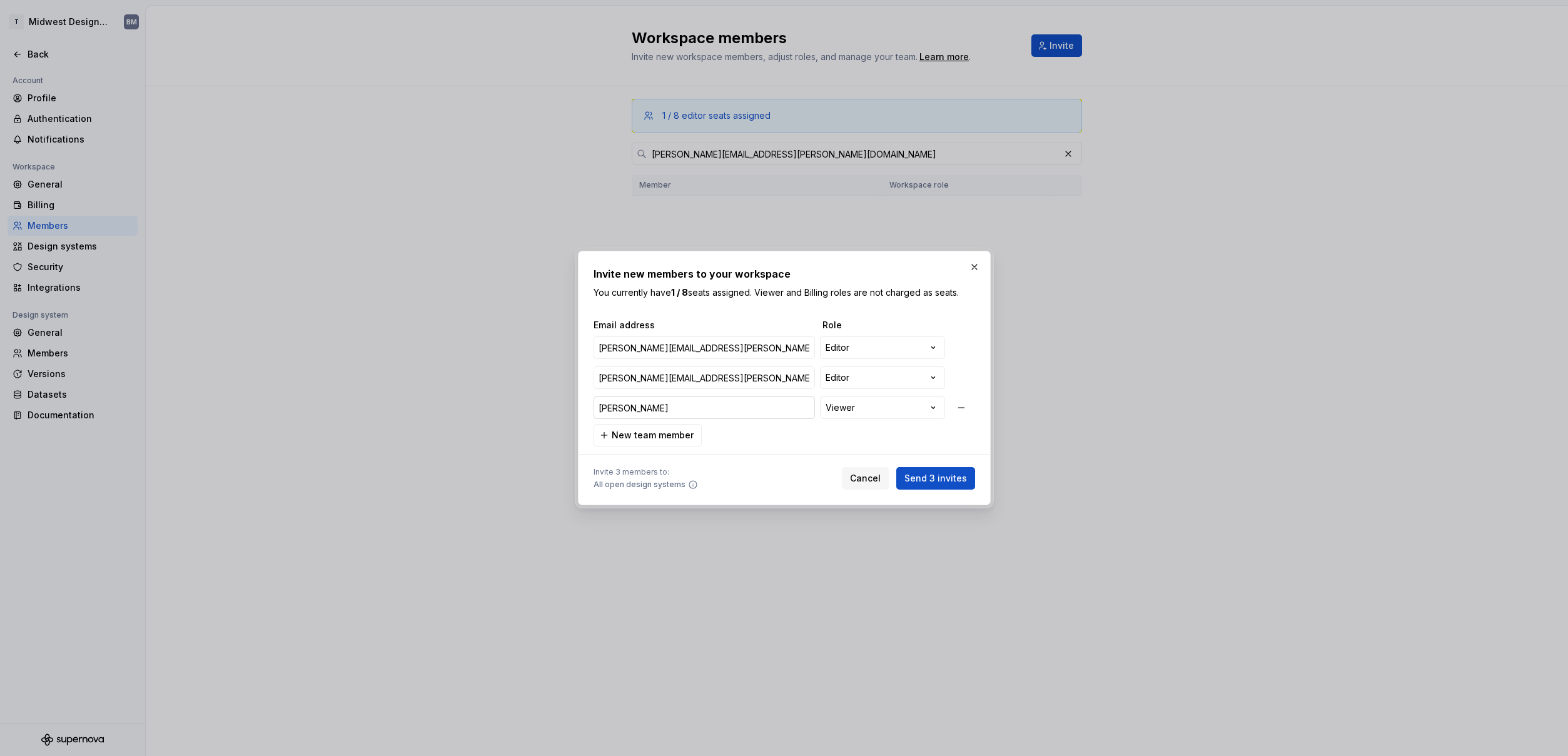
type input "[PERSON_NAME]"
type input "[PERSON_NAME][EMAIL_ADDRESS][PERSON_NAME][DOMAIN_NAME]"
type input "[PERSON_NAME]"
type input "[PERSON_NAME][EMAIL_ADDRESS][PERSON_NAME][DOMAIN_NAME]"
type input "[PERSON_NAME]"
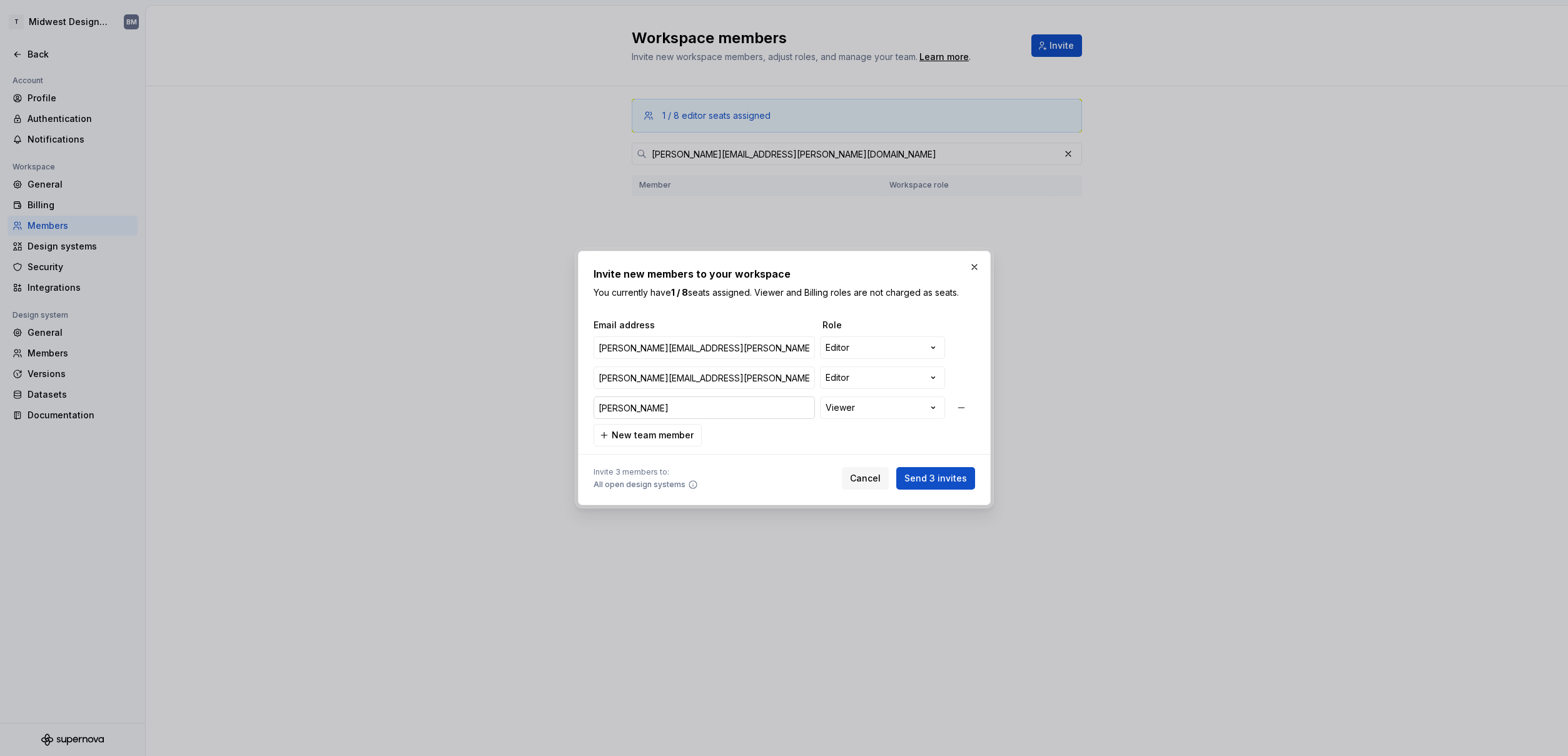
type input "[PERSON_NAME][EMAIL_ADDRESS][PERSON_NAME][DOMAIN_NAME]"
type input "[PERSON_NAME][EMAIL_ADDRESS][DOMAIN_NAME]"
type input "[PERSON_NAME][EMAIL_ADDRESS][PERSON_NAME][DOMAIN_NAME]"
type input "[PERSON_NAME][EMAIL_ADDRESS][DOMAIN_NAME]"
type input "[PERSON_NAME][EMAIL_ADDRESS][PERSON_NAME][DOMAIN_NAME]"
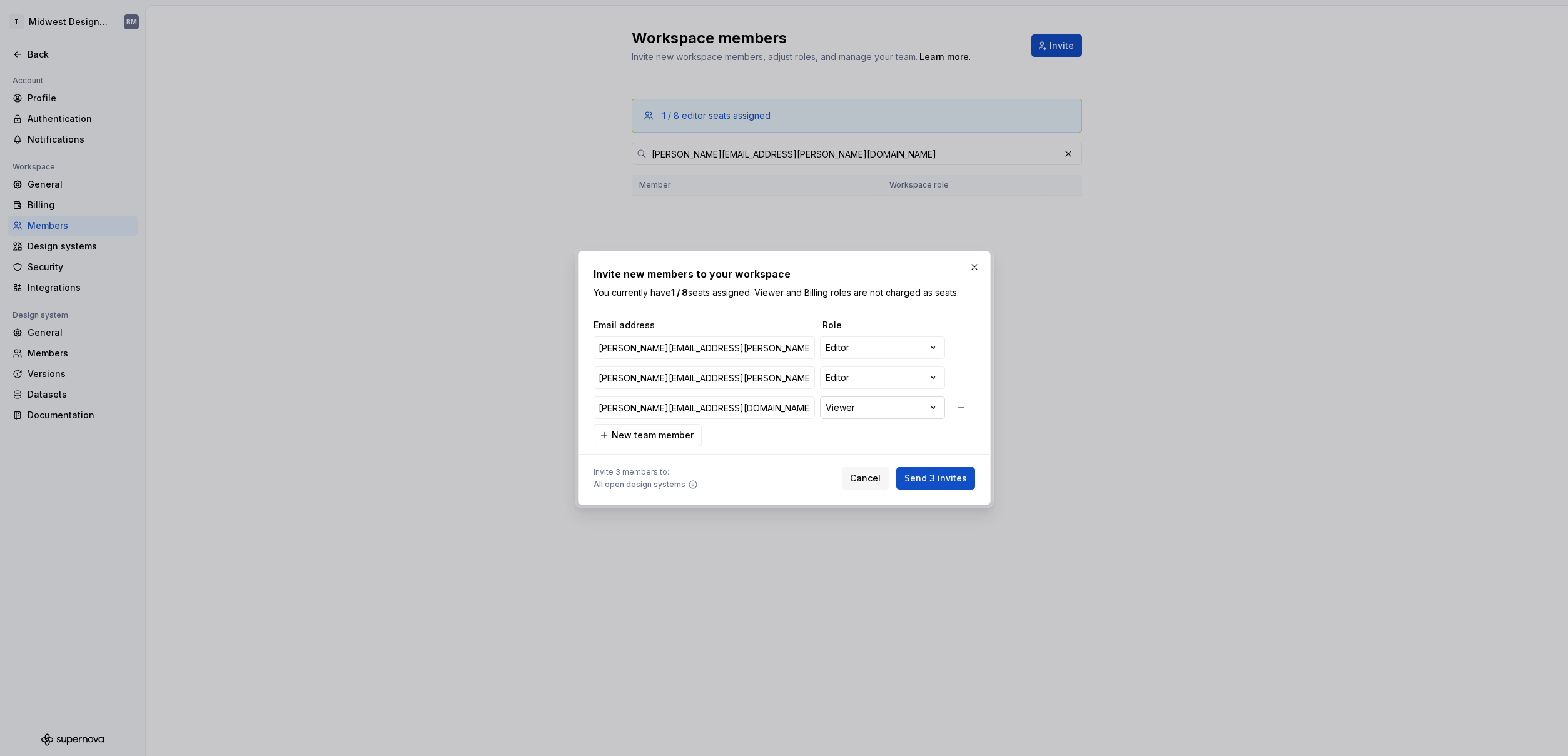
click at [856, 397] on div "**********" at bounding box center [784, 378] width 1568 height 756
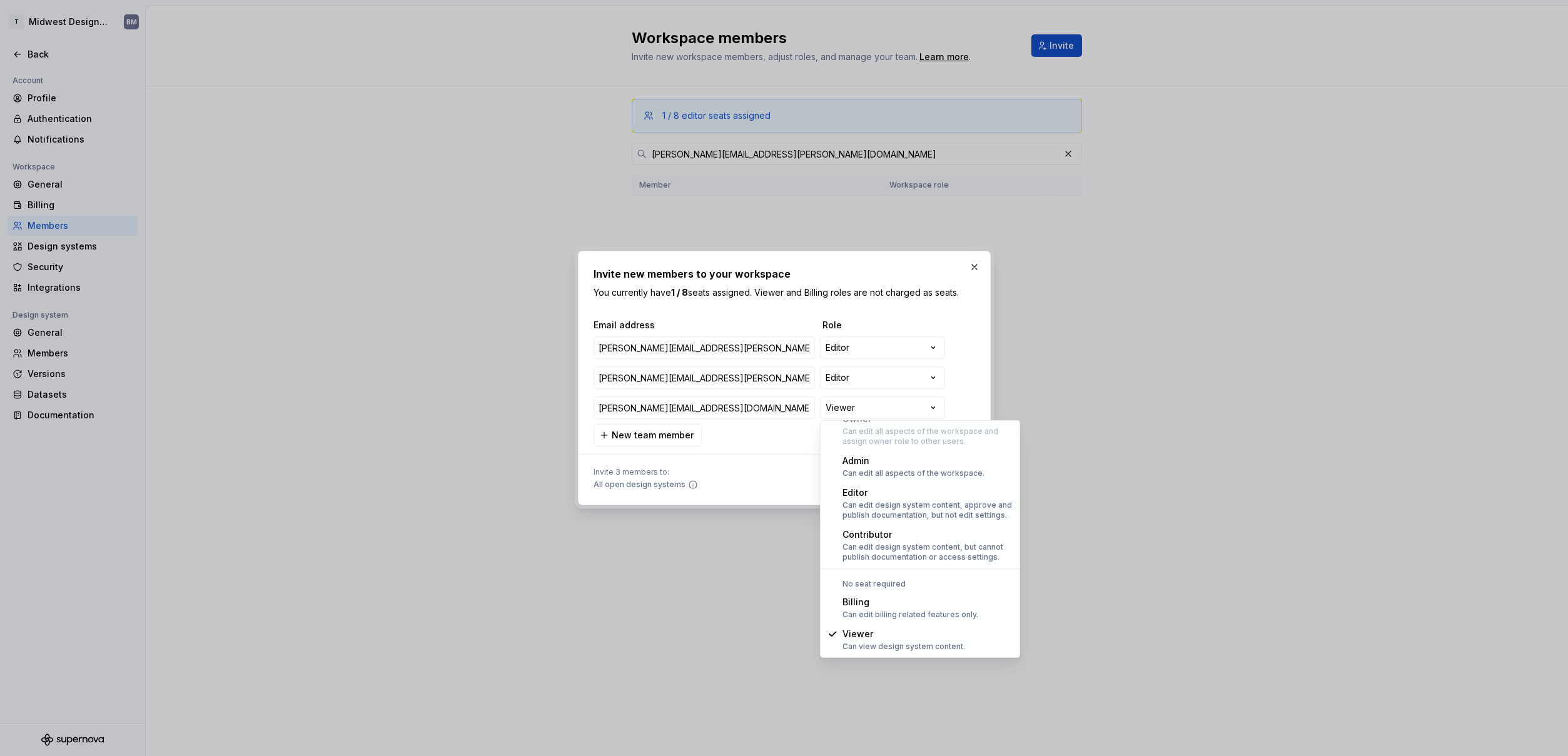
select select "*******"
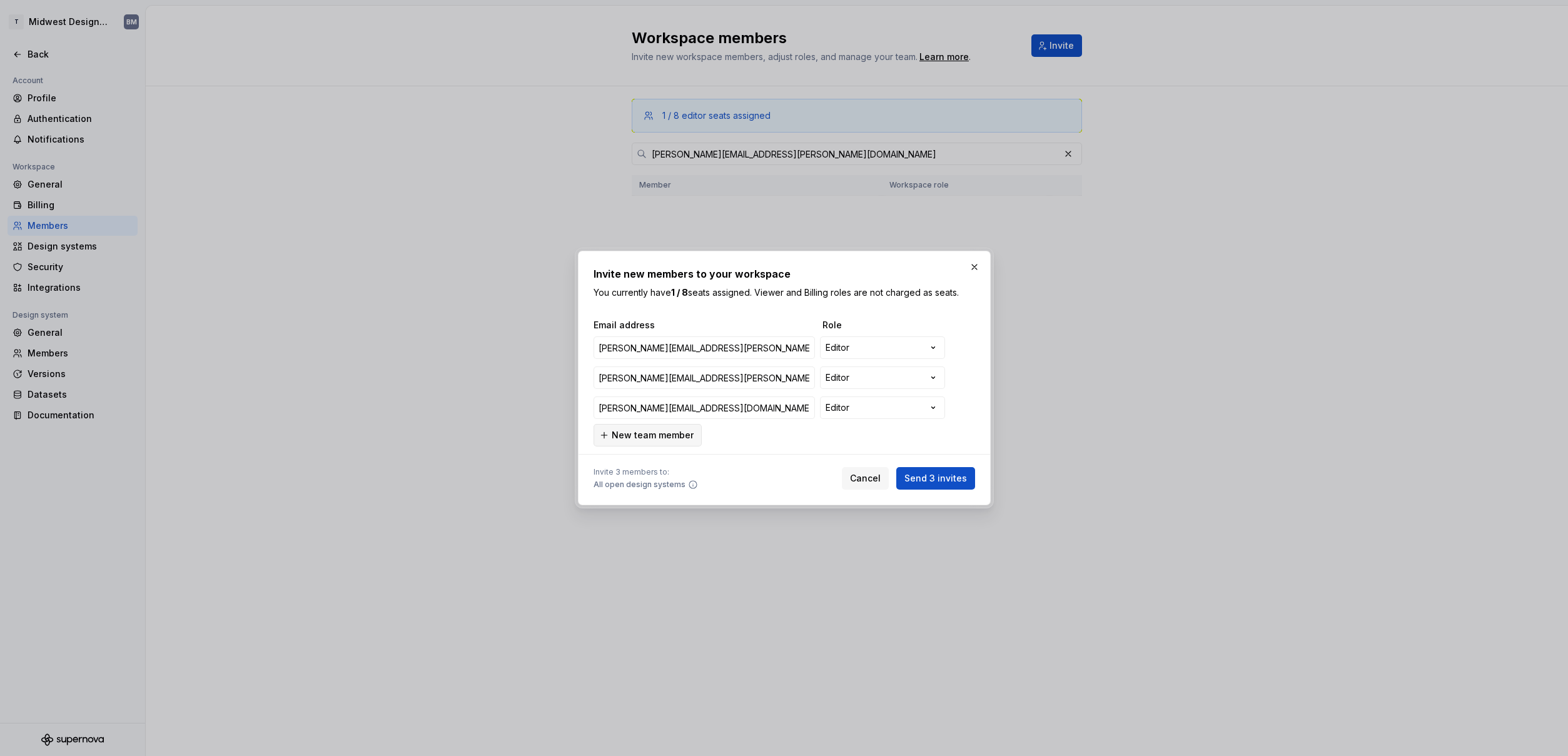
click at [652, 438] on span "New team member" at bounding box center [653, 435] width 82 height 13
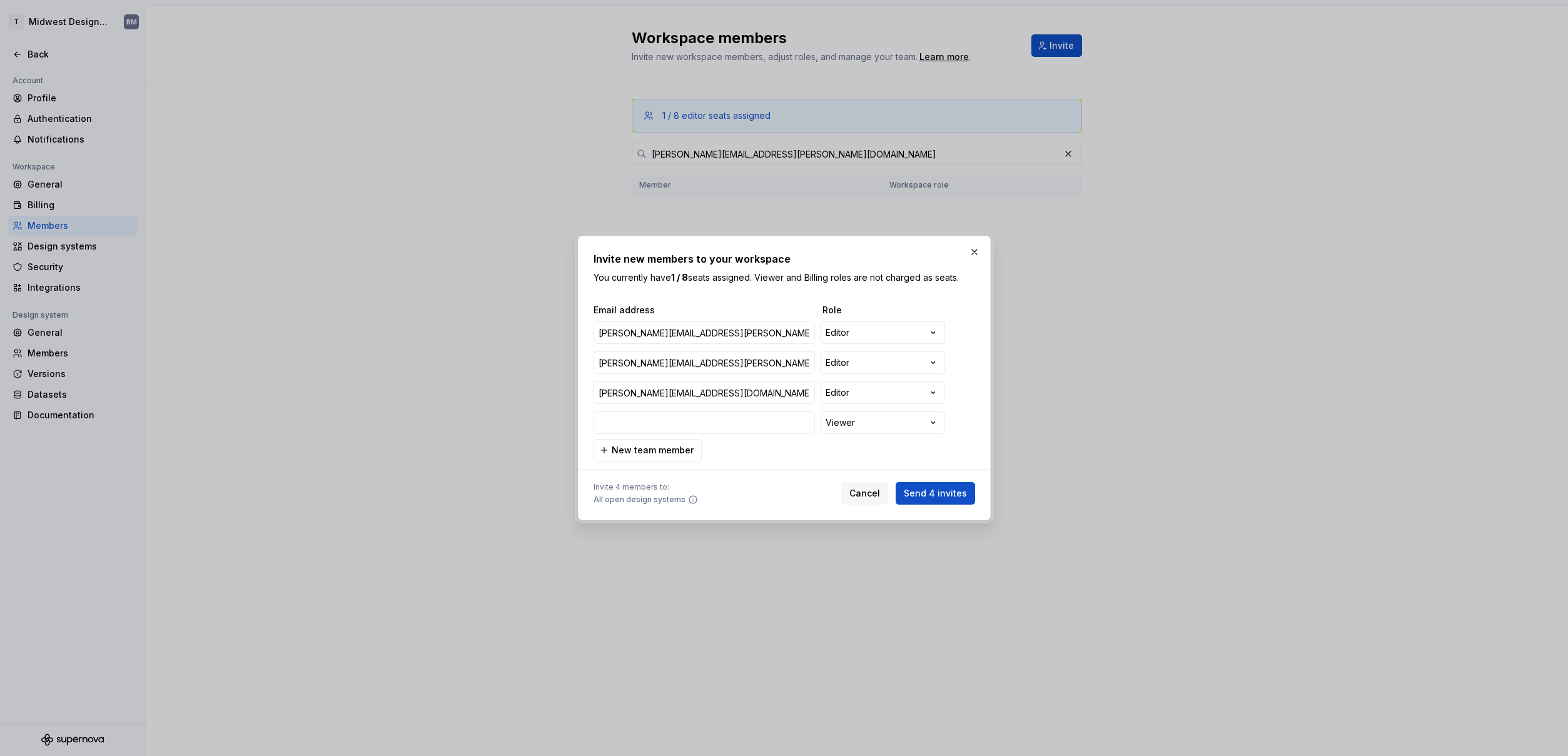
type input "[PERSON_NAME][EMAIL_ADDRESS][PERSON_NAME][DOMAIN_NAME]"
type input "m"
type input "[PERSON_NAME][EMAIL_ADDRESS][PERSON_NAME][DOMAIN_NAME]"
type input "me"
type input "[PERSON_NAME][EMAIL_ADDRESS][PERSON_NAME][DOMAIN_NAME]"
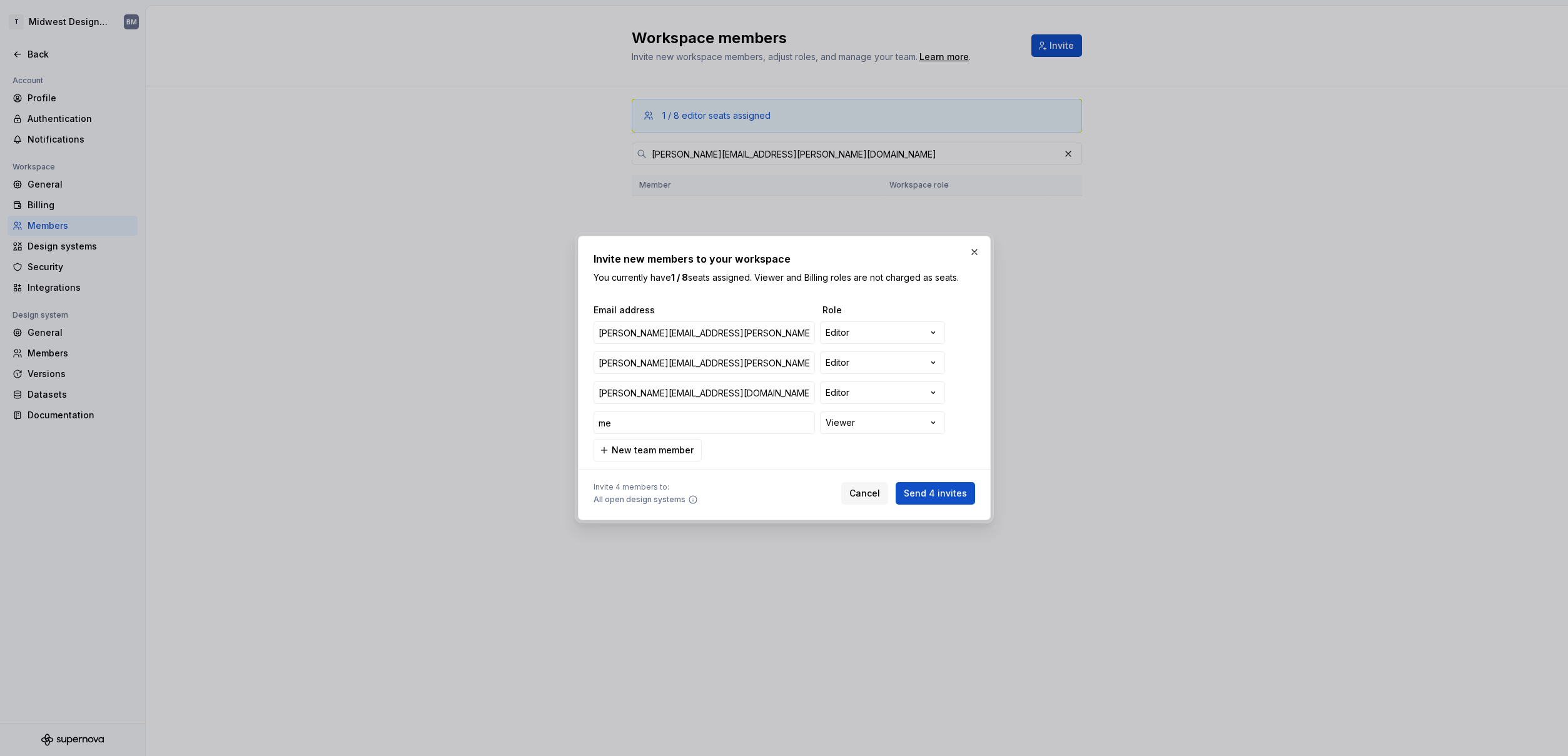
type input "[PERSON_NAME]"
type input "[PERSON_NAME][EMAIL_ADDRESS][PERSON_NAME][DOMAIN_NAME]"
type input "melv"
type input "[PERSON_NAME][EMAIL_ADDRESS][PERSON_NAME][DOMAIN_NAME]"
type input "melvi"
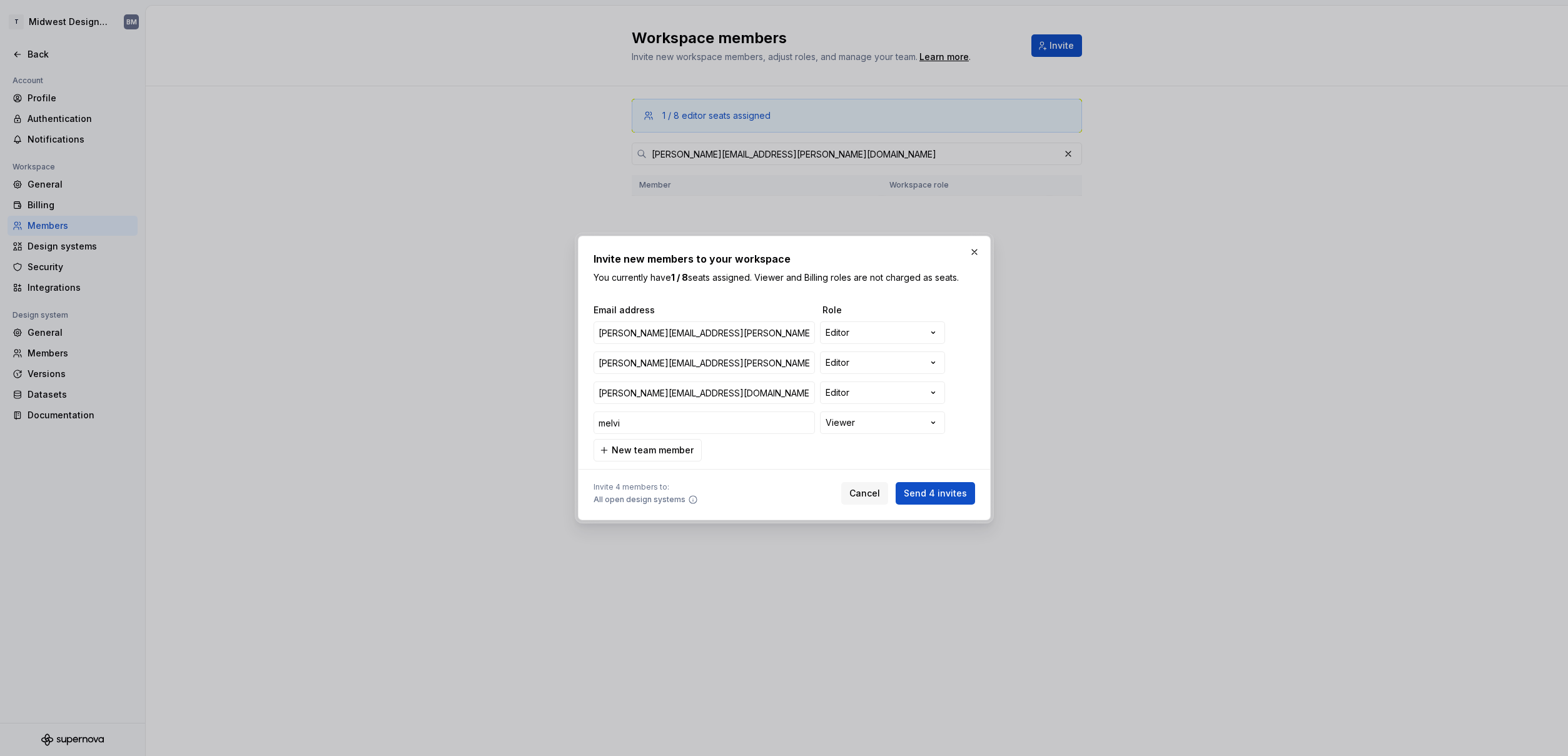
type input "[PERSON_NAME][EMAIL_ADDRESS][PERSON_NAME][DOMAIN_NAME]"
type input "[PERSON_NAME]"
type input "[PERSON_NAME][EMAIL_ADDRESS][PERSON_NAME][DOMAIN_NAME]"
type input "[PERSON_NAME]."
type input "[PERSON_NAME][EMAIL_ADDRESS][PERSON_NAME][DOMAIN_NAME]"
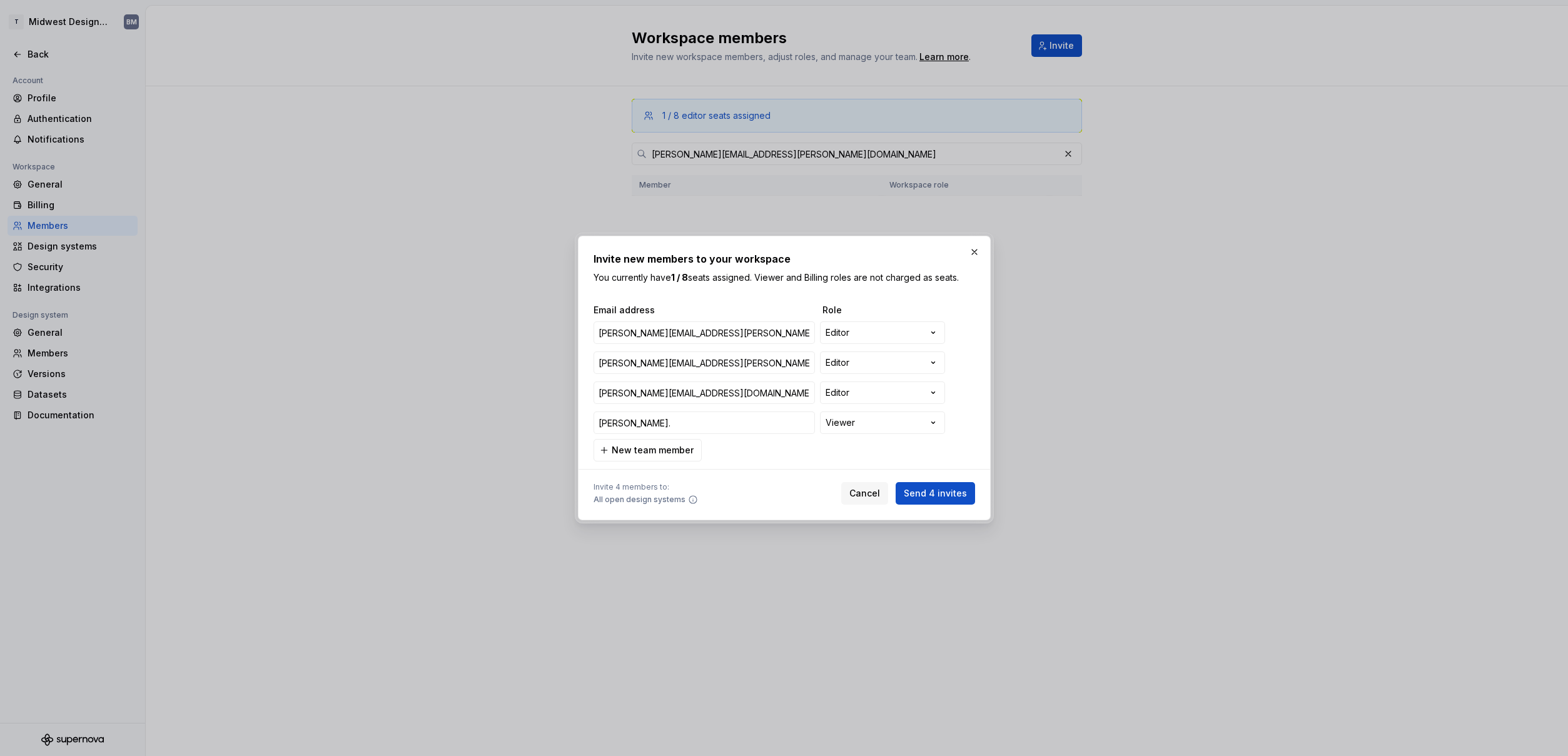
type input "[PERSON_NAME].d"
type input "[PERSON_NAME][EMAIL_ADDRESS][PERSON_NAME][DOMAIN_NAME]"
type input "[PERSON_NAME].da"
type input "[PERSON_NAME][EMAIL_ADDRESS][PERSON_NAME][DOMAIN_NAME]"
type input "[PERSON_NAME][DOMAIN_NAME]"
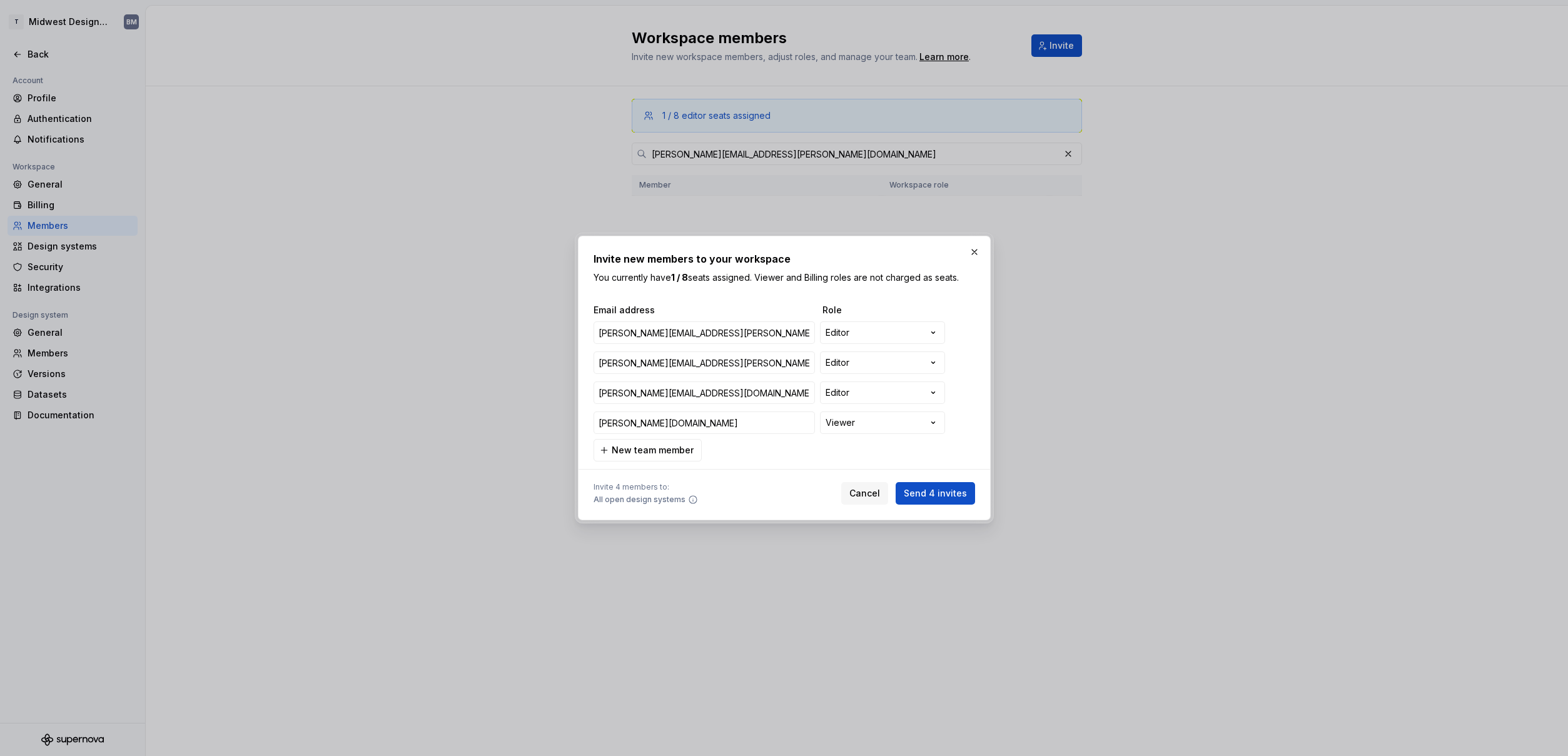
type input "[PERSON_NAME][EMAIL_ADDRESS][PERSON_NAME][DOMAIN_NAME]"
type input "[PERSON_NAME].dayt"
type input "[PERSON_NAME][EMAIL_ADDRESS][PERSON_NAME][DOMAIN_NAME]"
type input "[PERSON_NAME].daytr"
type input "[PERSON_NAME][EMAIL_ADDRESS][PERSON_NAME][DOMAIN_NAME]"
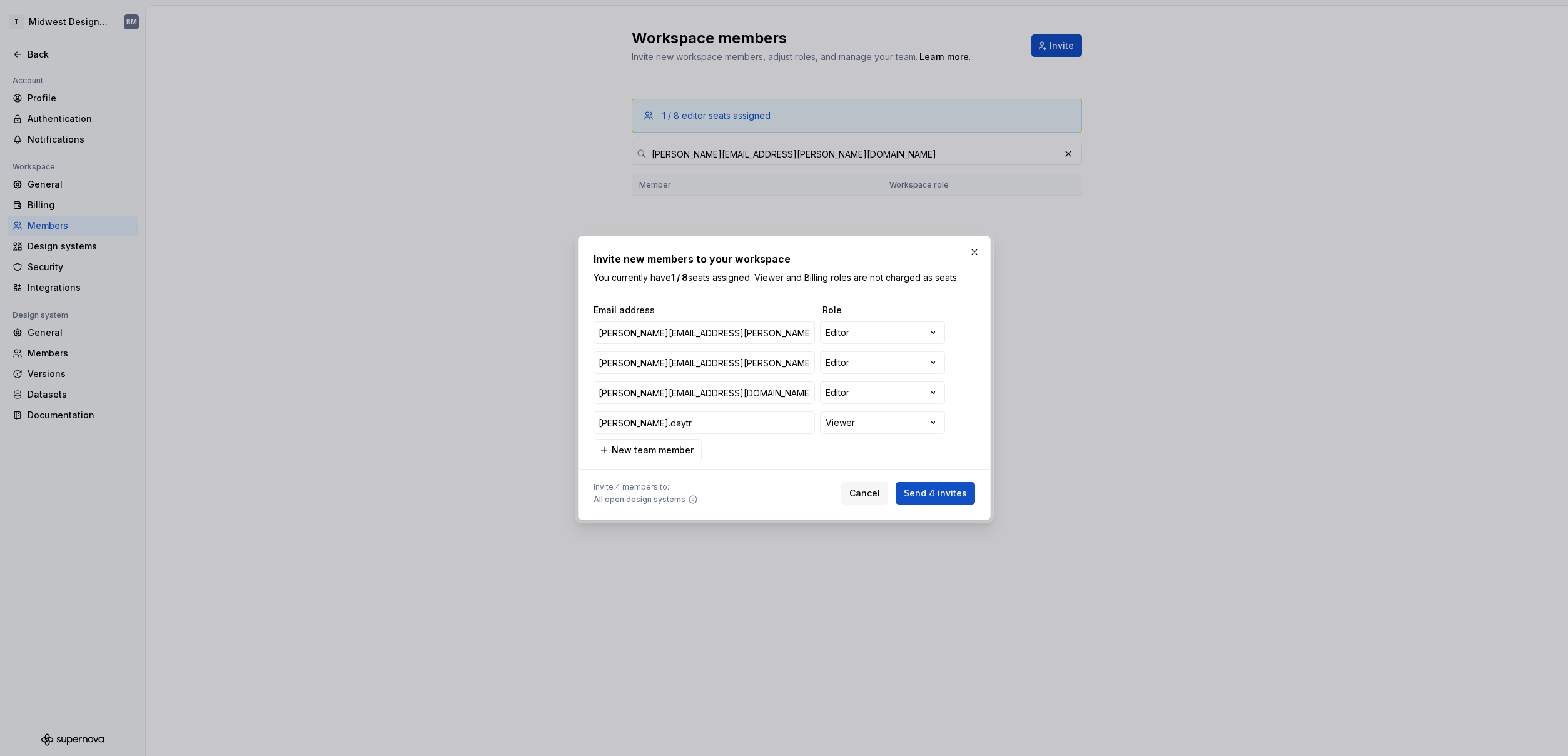
type input "[PERSON_NAME].daytre"
type input "[PERSON_NAME][EMAIL_ADDRESS][PERSON_NAME][DOMAIN_NAME]"
type input "[PERSON_NAME].daytree"
type input "[PERSON_NAME][EMAIL_ADDRESS][PERSON_NAME][DOMAIN_NAME]"
type input "[PERSON_NAME].daytree@"
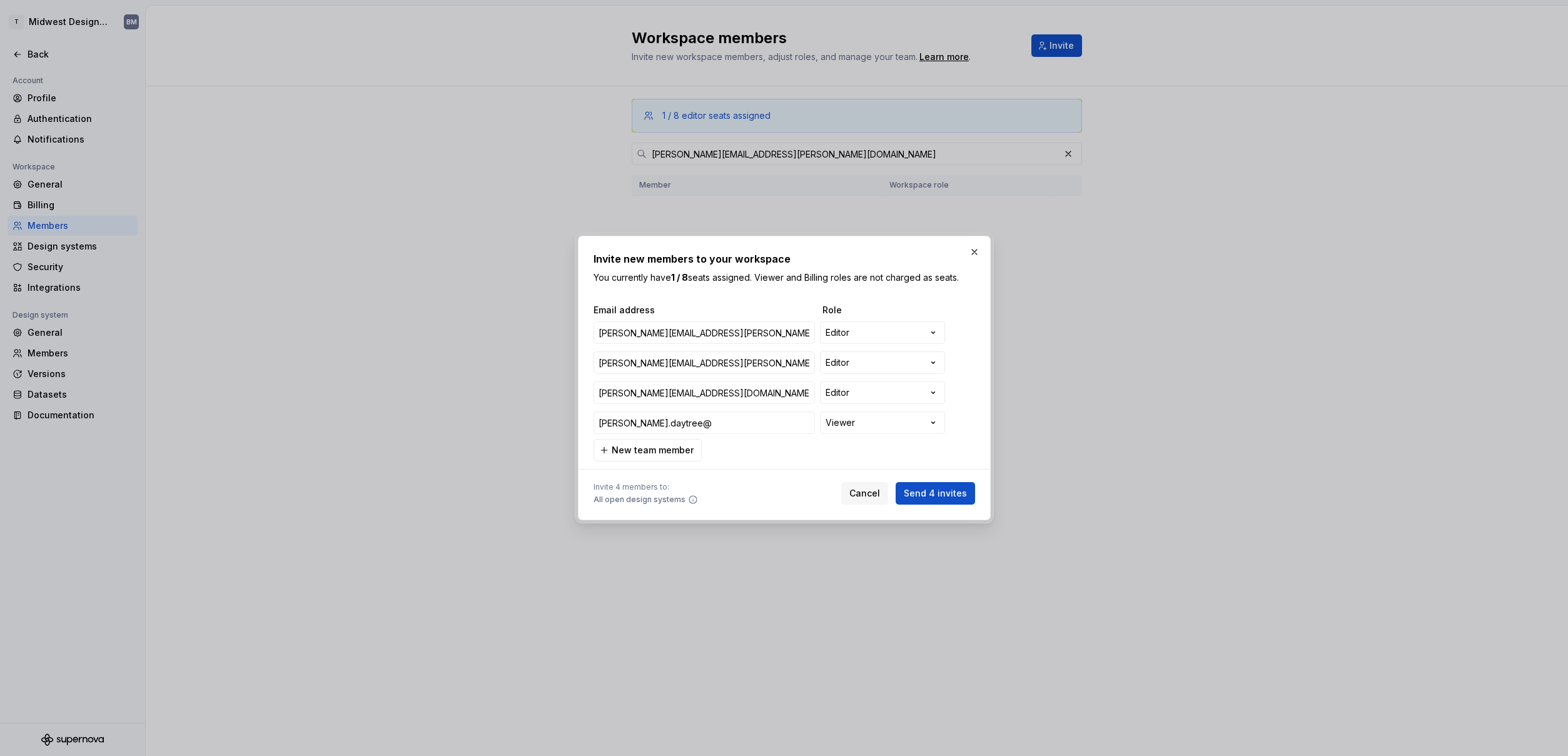
type input "[PERSON_NAME][EMAIL_ADDRESS][PERSON_NAME][DOMAIN_NAME]"
type input "[PERSON_NAME].daytree@th"
type input "[PERSON_NAME][EMAIL_ADDRESS][PERSON_NAME][DOMAIN_NAME]"
type input "[PERSON_NAME].daytree@thr"
type input "[PERSON_NAME][EMAIL_ADDRESS][PERSON_NAME][DOMAIN_NAME]"
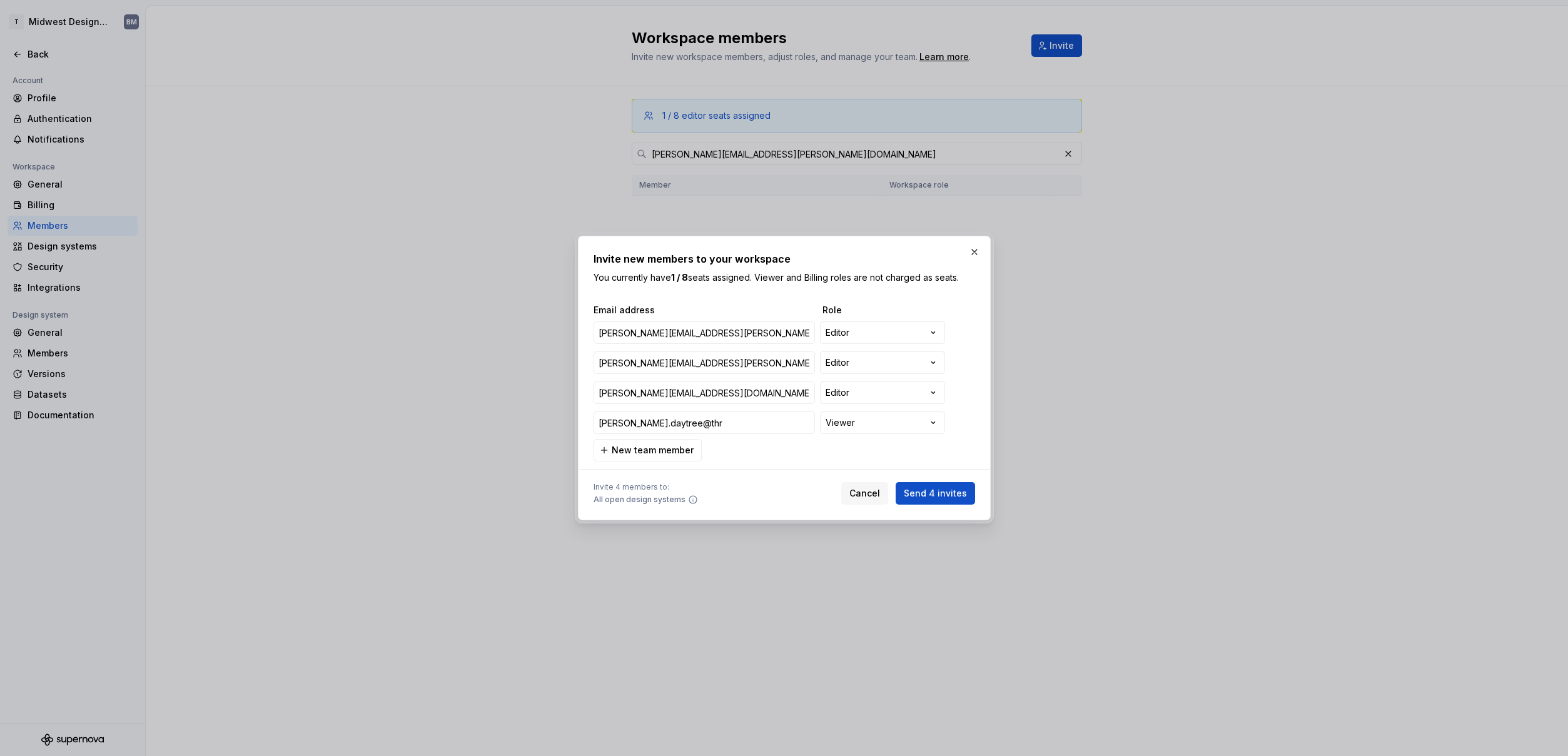
type input "[PERSON_NAME].daytree@thri"
type input "[PERSON_NAME][EMAIL_ADDRESS][PERSON_NAME][DOMAIN_NAME]"
type input "[PERSON_NAME].daytree@thriv"
type input "[PERSON_NAME][EMAIL_ADDRESS][PERSON_NAME][DOMAIN_NAME]"
type input "[PERSON_NAME].daytree@thrive"
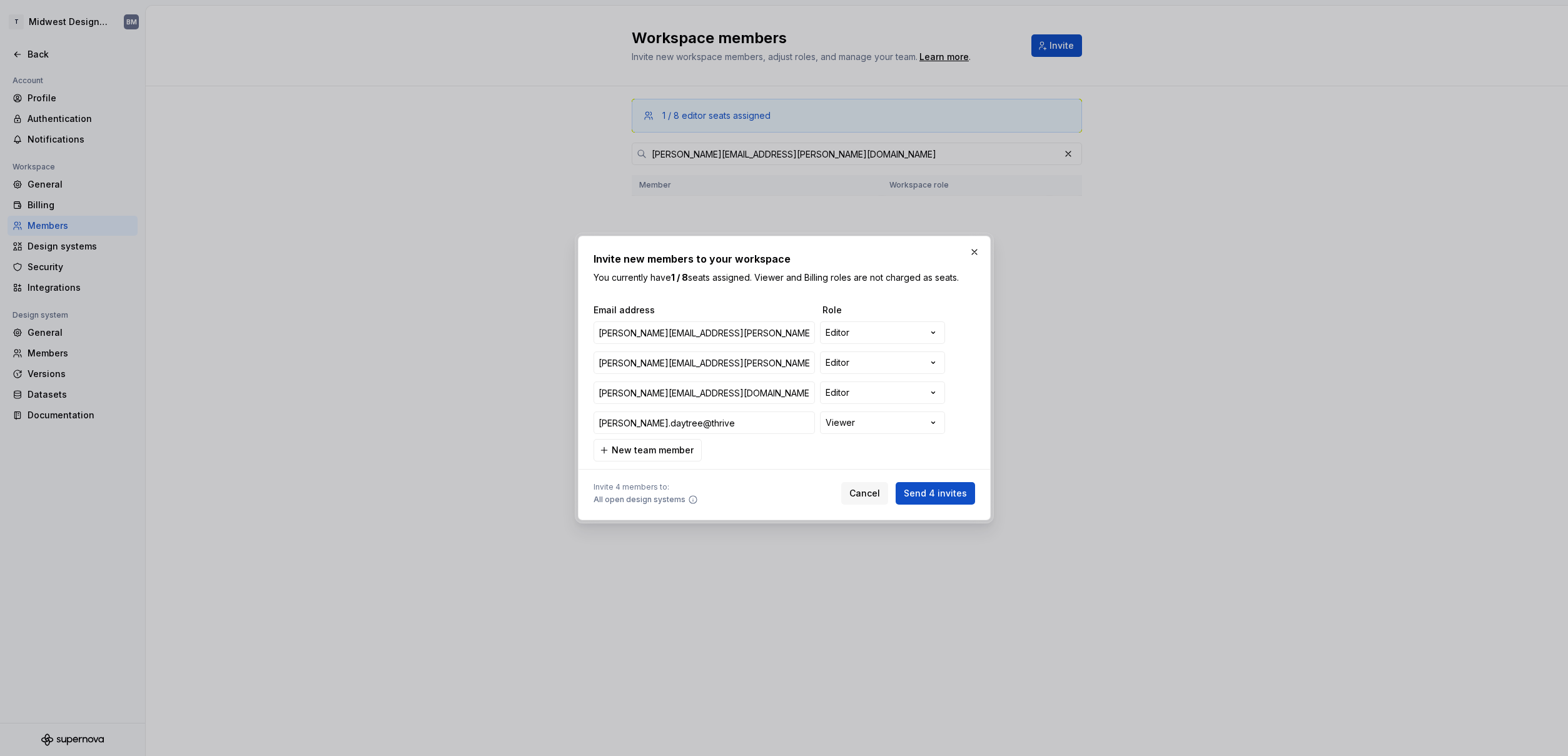
type input "[PERSON_NAME][EMAIL_ADDRESS][PERSON_NAME][DOMAIN_NAME]"
type input "[PERSON_NAME]"
type input "[PERSON_NAME][EMAIL_ADDRESS][PERSON_NAME][DOMAIN_NAME]"
type input "[PERSON_NAME].daytree@thrivent"
type input "[PERSON_NAME][EMAIL_ADDRESS][PERSON_NAME][DOMAIN_NAME]"
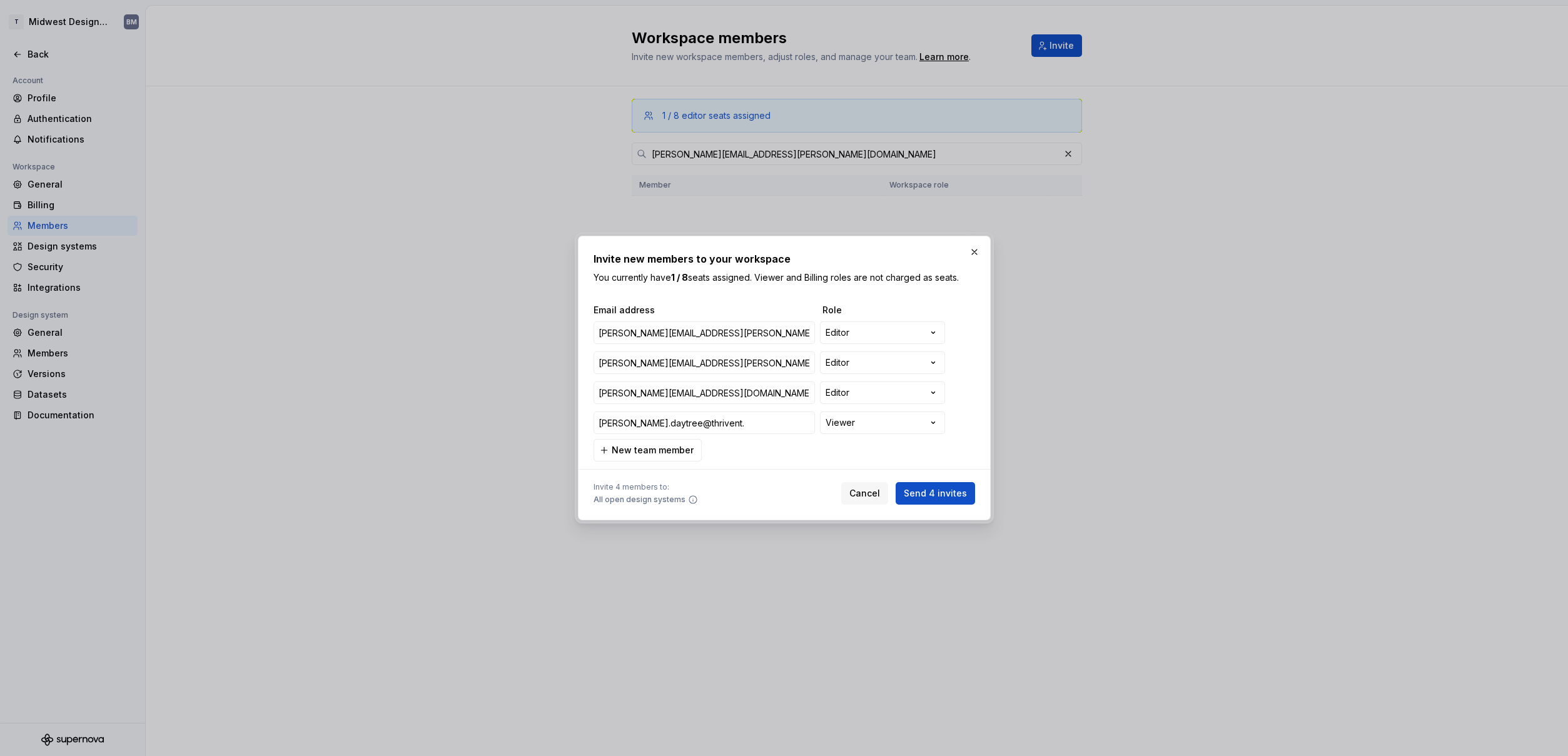
type input "[PERSON_NAME].daytree@thrivent.c"
type input "[PERSON_NAME][EMAIL_ADDRESS][PERSON_NAME][DOMAIN_NAME]"
type input "[PERSON_NAME][EMAIL_ADDRESS][DOMAIN_NAME]"
type input "[PERSON_NAME][EMAIL_ADDRESS][PERSON_NAME][DOMAIN_NAME]"
type input "[PERSON_NAME][EMAIL_ADDRESS][DOMAIN_NAME]"
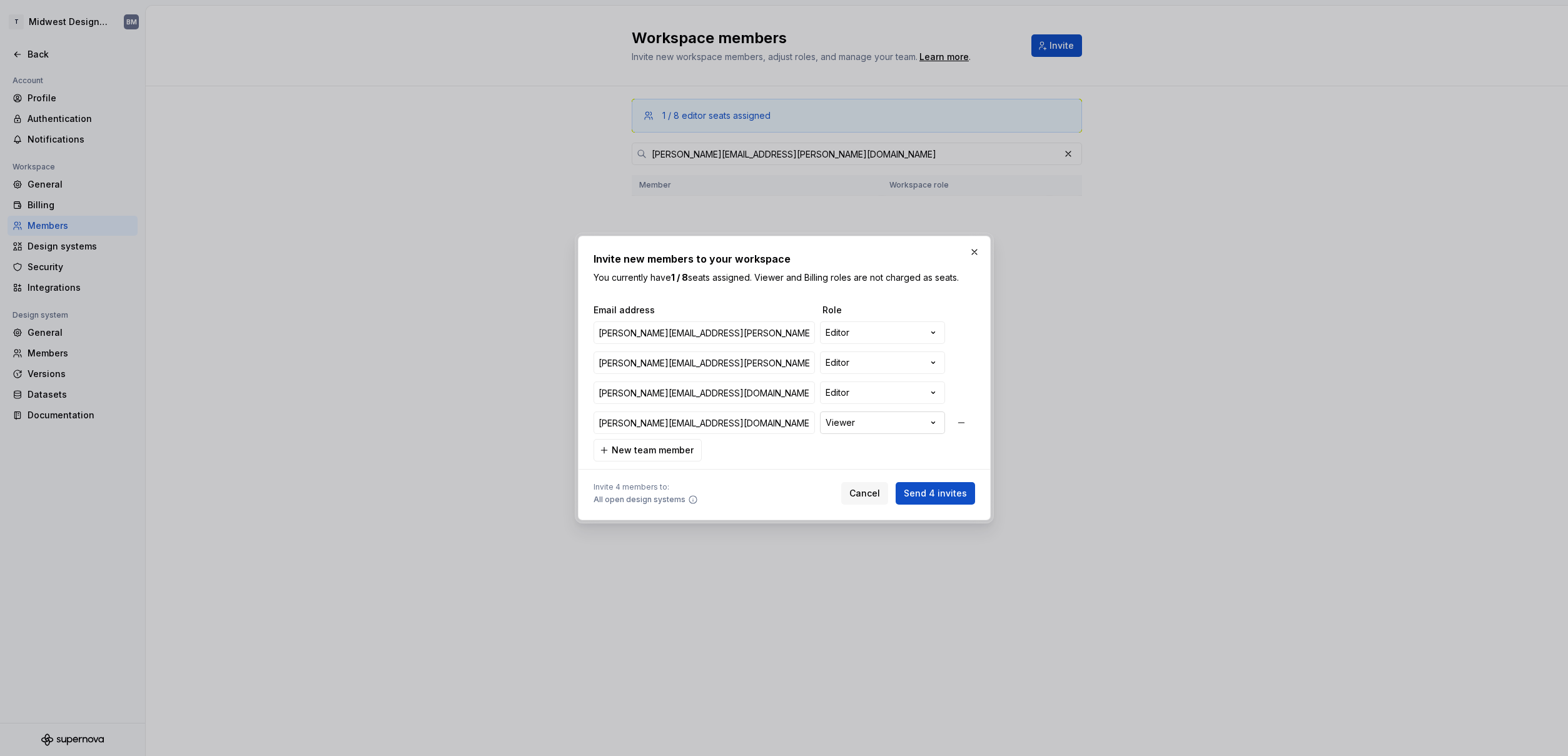
type input "[PERSON_NAME][EMAIL_ADDRESS][PERSON_NAME][DOMAIN_NAME]"
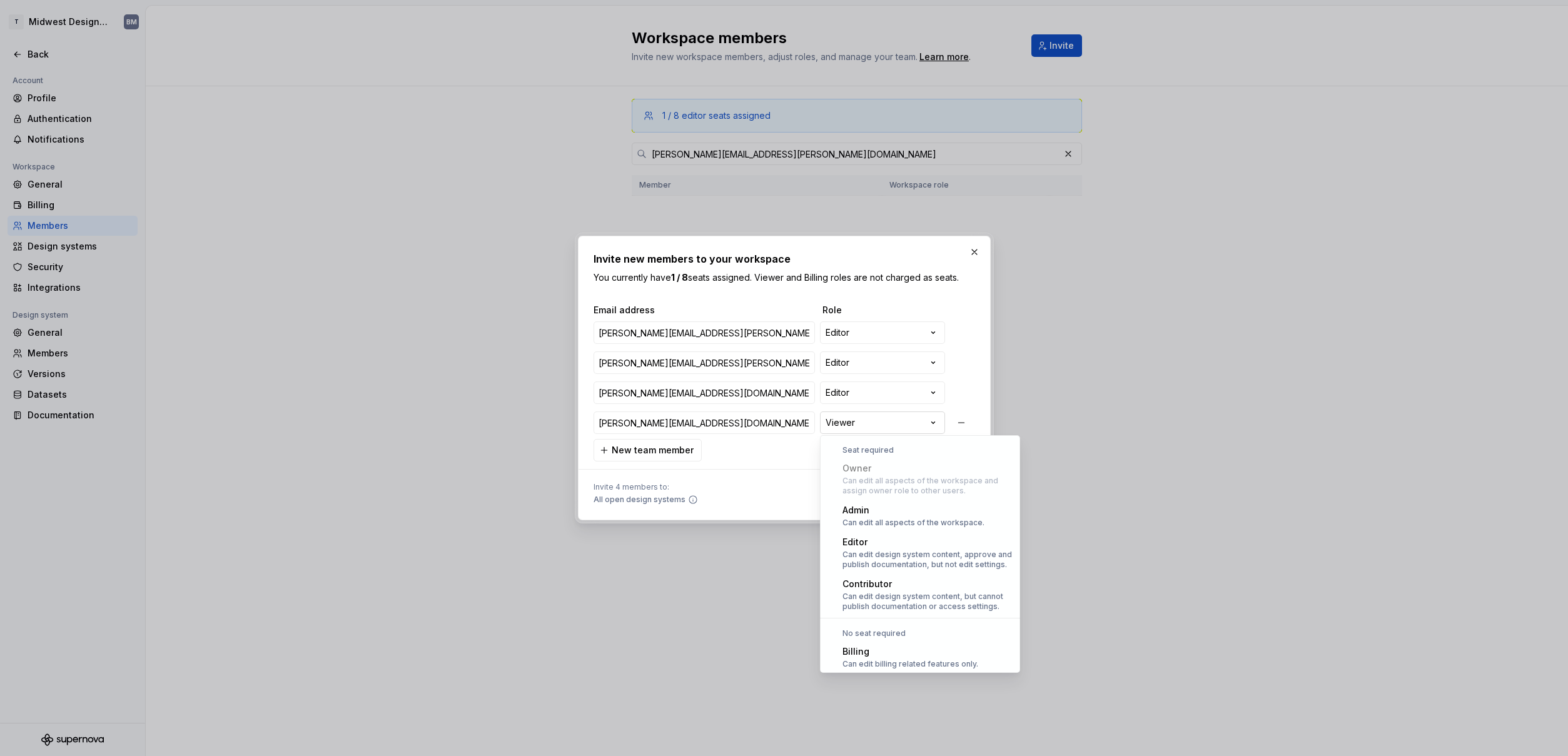
click at [871, 421] on div "**********" at bounding box center [784, 378] width 1568 height 756
select select "*******"
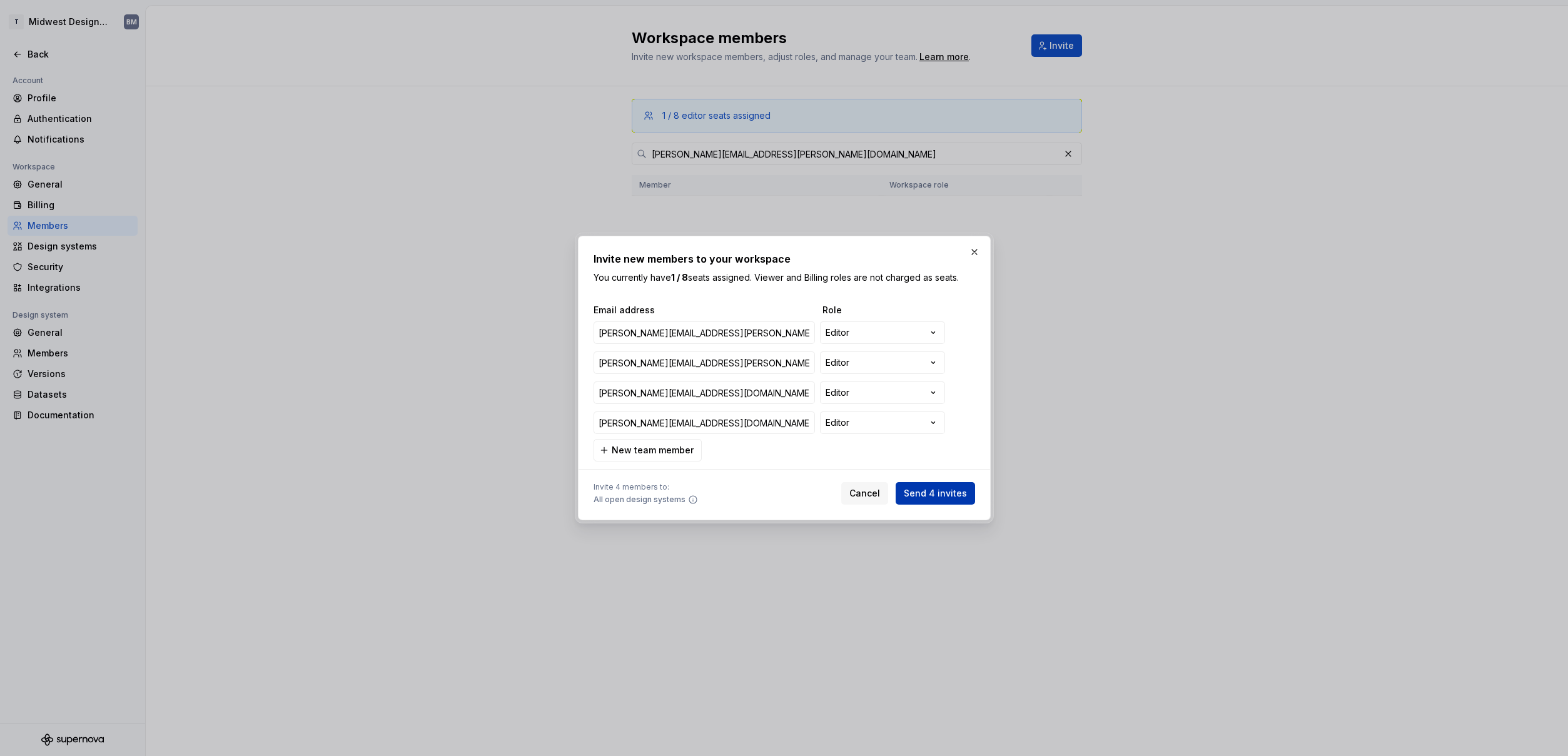
click at [926, 503] on button "Send 4 invites" at bounding box center [935, 492] width 79 height 23
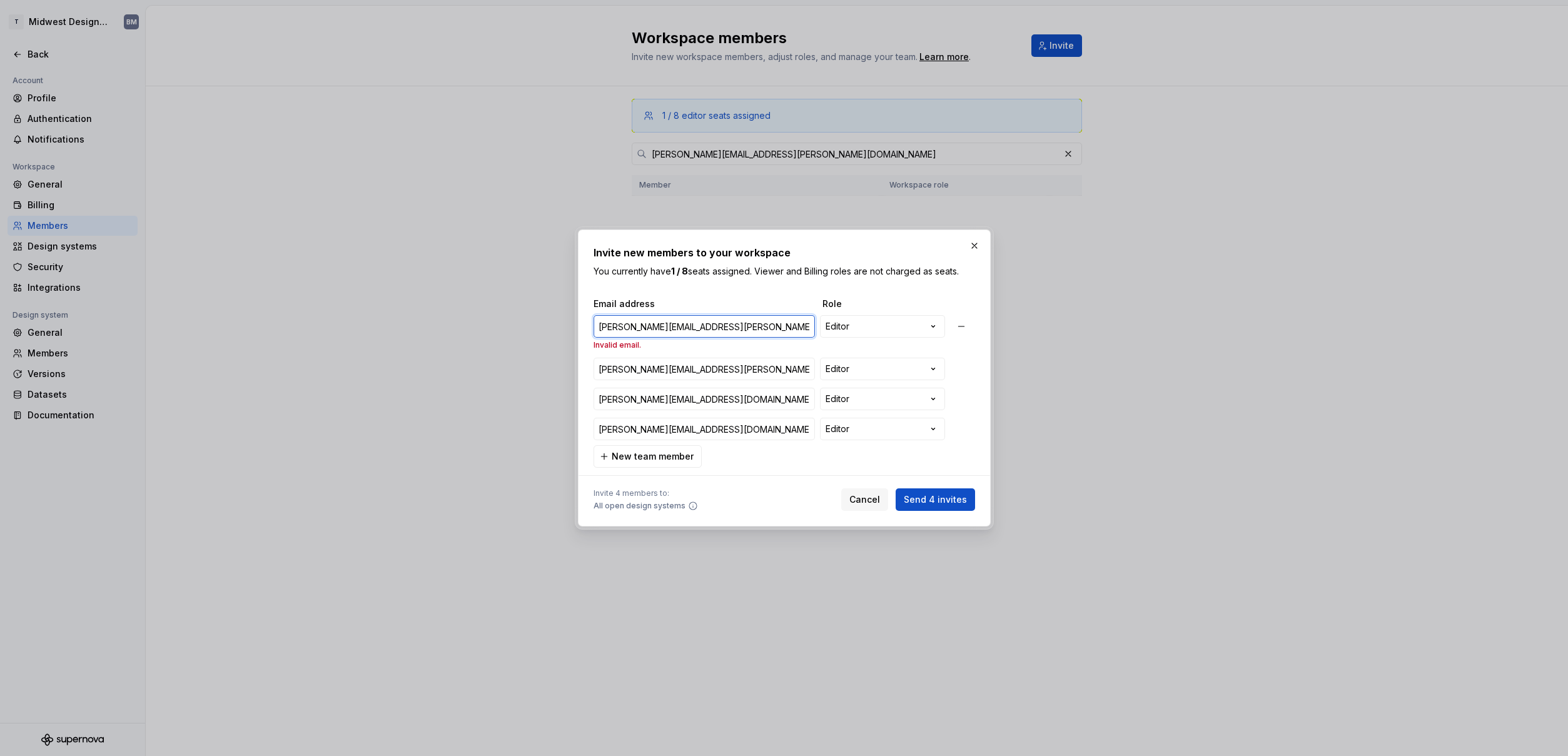
click at [635, 332] on input "[PERSON_NAME][EMAIL_ADDRESS][PERSON_NAME][DOMAIN_NAME]" at bounding box center [704, 326] width 221 height 23
click at [733, 320] on input "[PERSON_NAME][EMAIL_ADDRESS][PERSON_NAME][DOMAIN_NAME]" at bounding box center [704, 326] width 221 height 23
click at [722, 372] on input "[PERSON_NAME][EMAIL_ADDRESS][PERSON_NAME][DOMAIN_NAME]" at bounding box center [704, 368] width 221 height 23
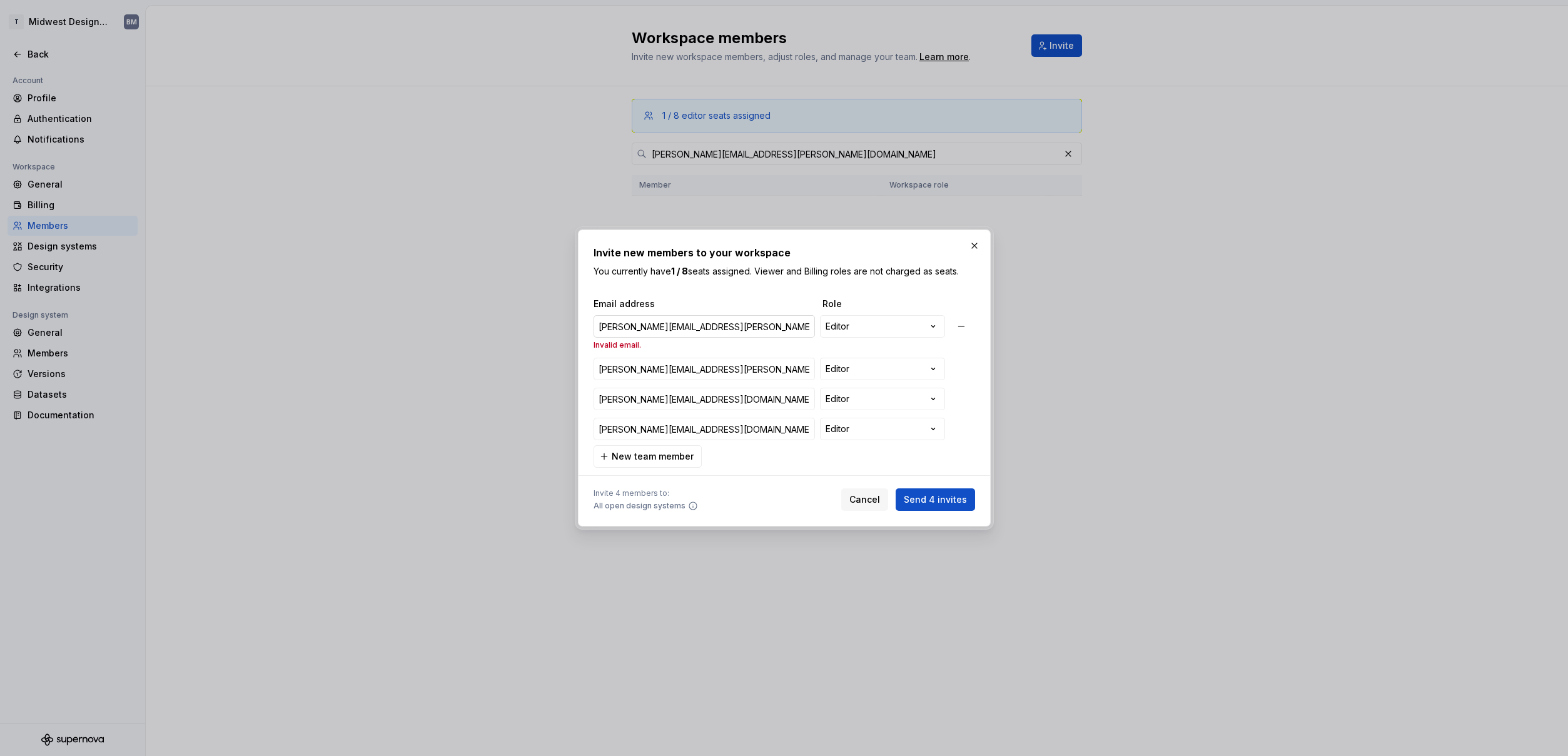
click at [721, 334] on input "[PERSON_NAME][EMAIL_ADDRESS][PERSON_NAME][DOMAIN_NAME]" at bounding box center [704, 326] width 221 height 23
click at [721, 330] on input "[PERSON_NAME][EMAIL_ADDRESS][PERSON_NAME][DOMAIN_NAME]" at bounding box center [704, 326] width 221 height 23
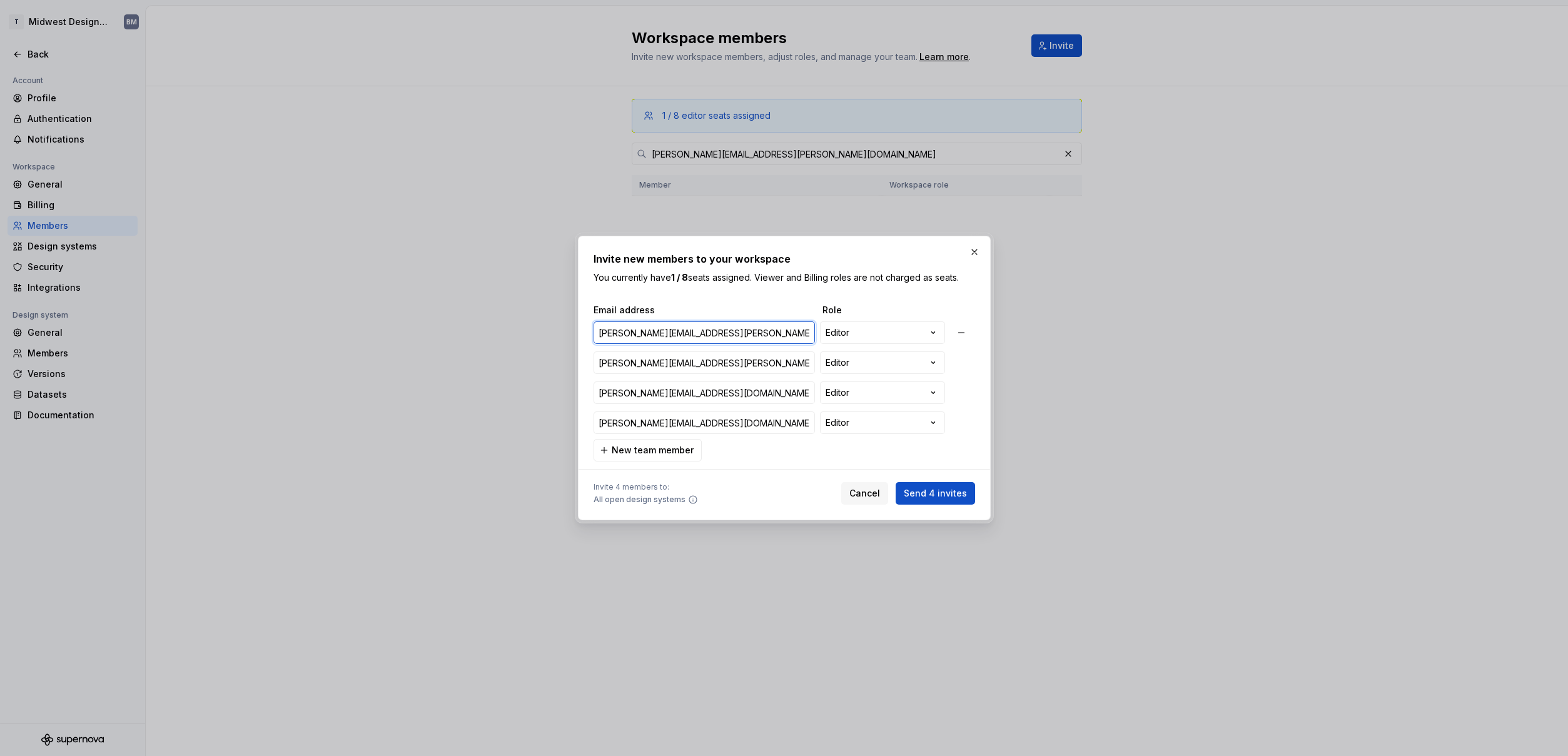
type input "[PERSON_NAME][EMAIL_ADDRESS][PERSON_NAME][DOMAIN_NAME]"
click at [912, 494] on span "Send 4 invites" at bounding box center [935, 492] width 63 height 13
